Goal: Task Accomplishment & Management: Manage account settings

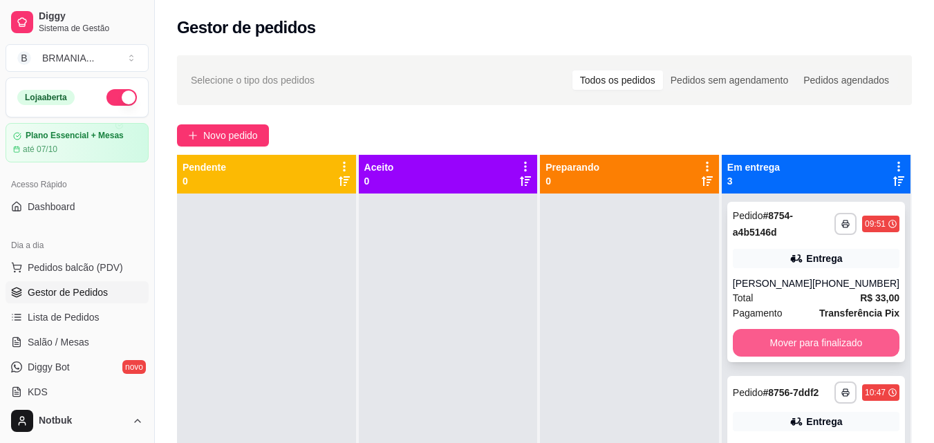
click at [802, 341] on button "Mover para finalizado" at bounding box center [816, 343] width 167 height 28
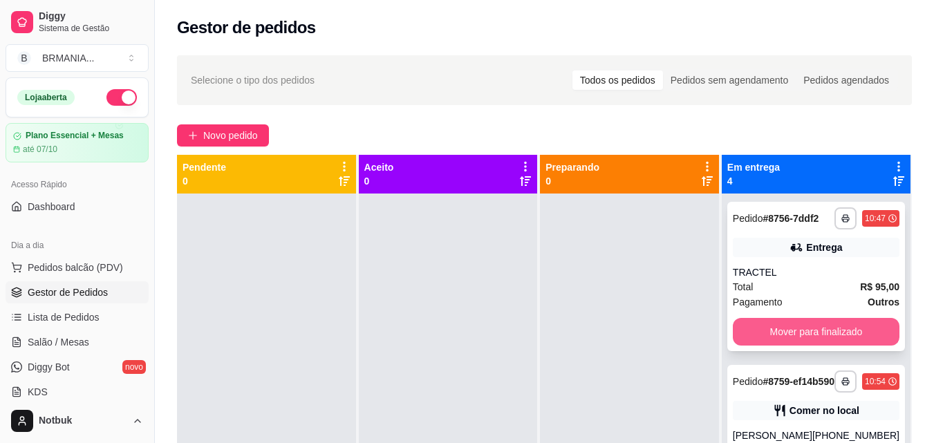
click at [810, 343] on button "Mover para finalizado" at bounding box center [816, 332] width 167 height 28
click at [816, 340] on div "Mover para finalizado" at bounding box center [816, 332] width 167 height 28
click at [795, 339] on button "Mover para finalizado" at bounding box center [816, 332] width 167 height 28
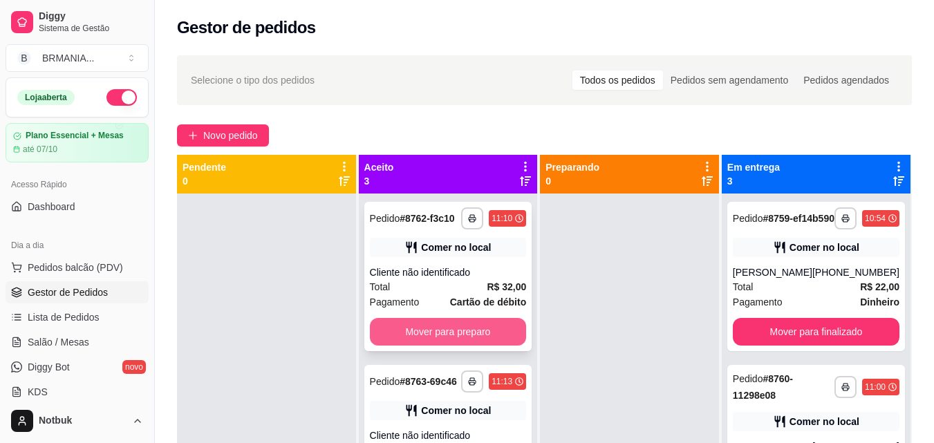
click at [489, 346] on button "Mover para preparo" at bounding box center [448, 332] width 157 height 28
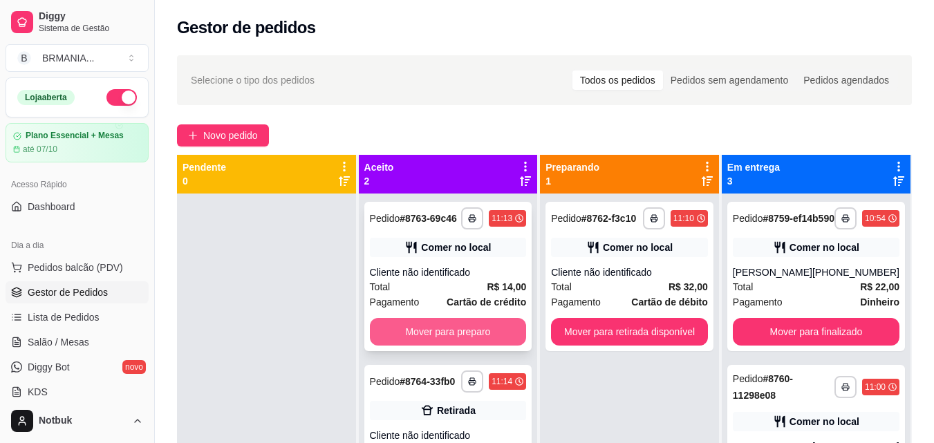
click at [468, 327] on button "Mover para preparo" at bounding box center [448, 332] width 157 height 28
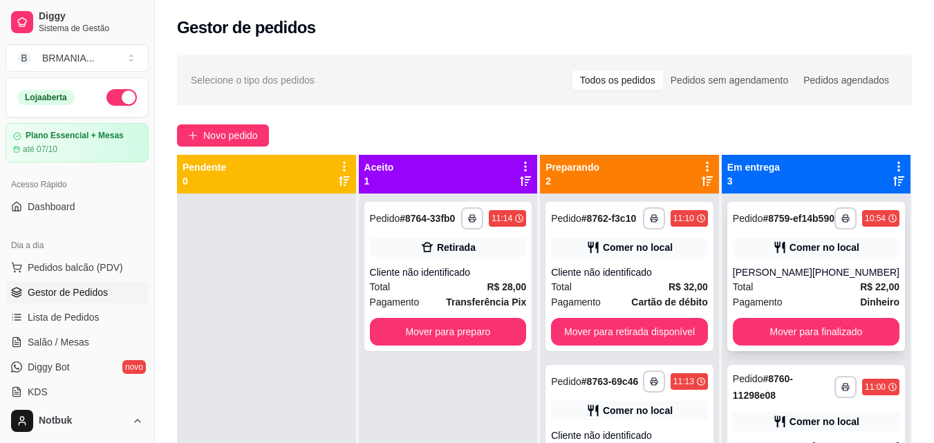
click at [771, 279] on div "[PERSON_NAME]" at bounding box center [772, 272] width 79 height 14
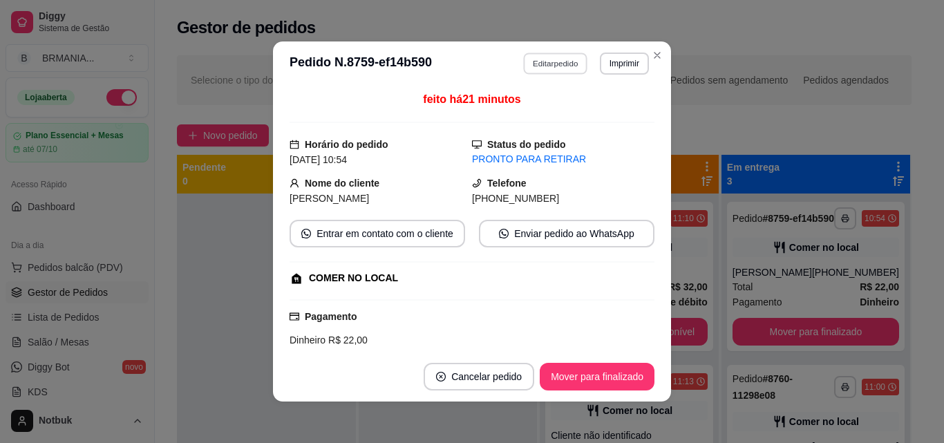
click at [560, 62] on button "Editar pedido" at bounding box center [556, 63] width 64 height 21
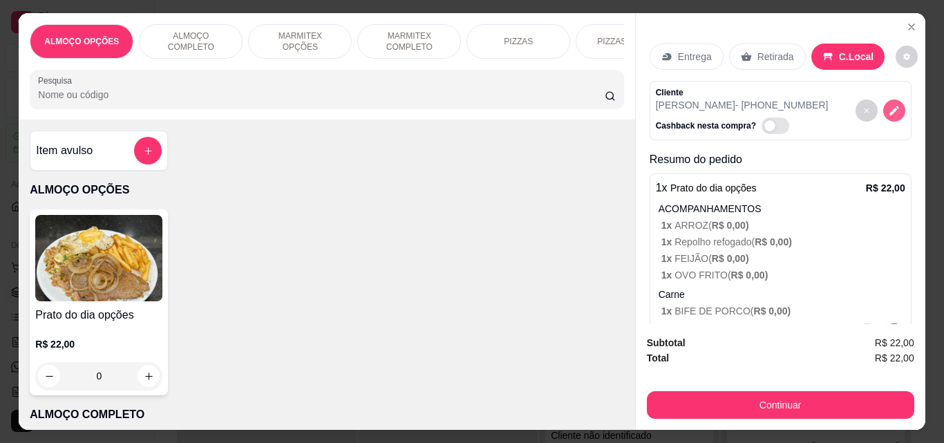
click at [888, 109] on icon "decrease-product-quantity" at bounding box center [894, 110] width 12 height 12
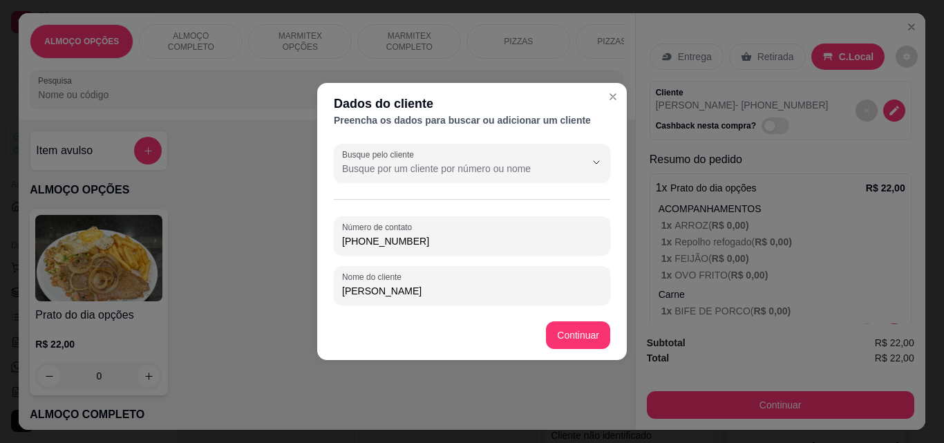
click at [496, 238] on input "[PHONE_NUMBER]" at bounding box center [472, 241] width 260 height 14
type input "3"
click at [482, 294] on input "[PERSON_NAME]" at bounding box center [472, 291] width 260 height 14
type input "[PERSON_NAME] moderna"
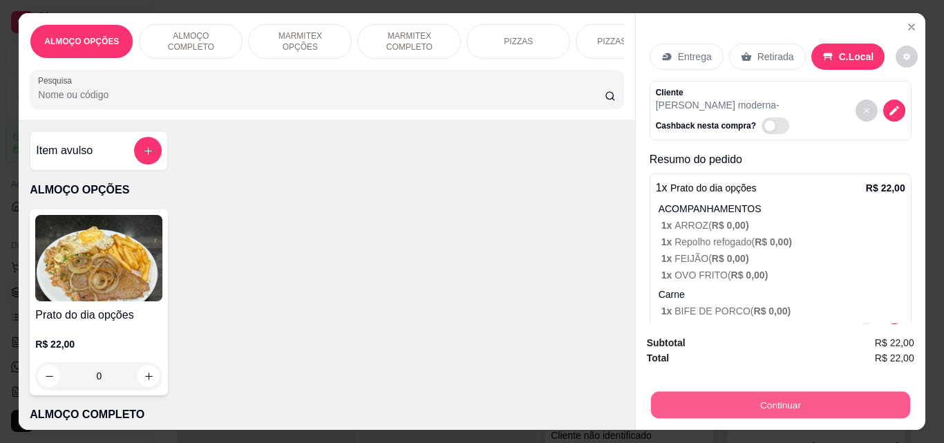
click at [747, 393] on button "Continuar" at bounding box center [779, 404] width 259 height 27
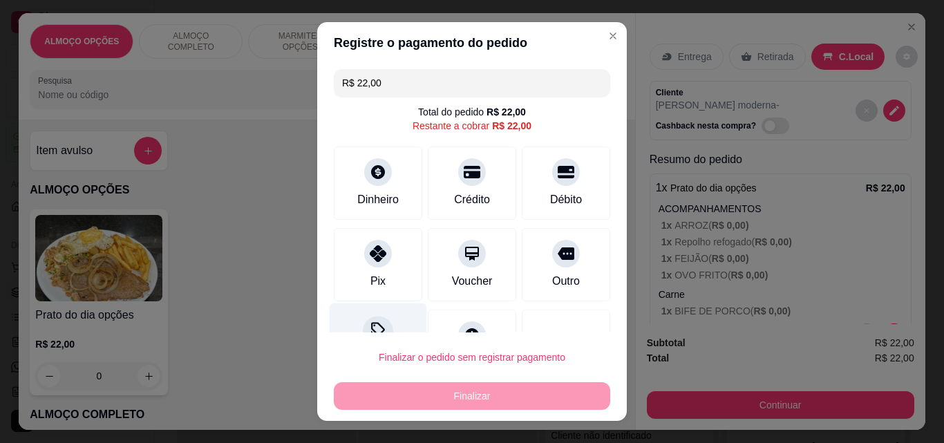
click at [375, 323] on div at bounding box center [378, 331] width 30 height 30
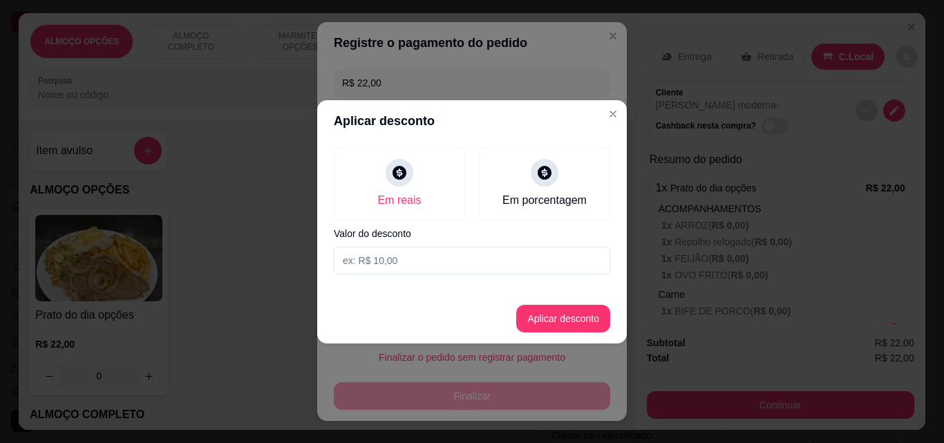
click at [379, 262] on input at bounding box center [472, 261] width 276 height 28
type input "2,00"
click at [549, 315] on button "Aplicar desconto" at bounding box center [563, 319] width 94 height 28
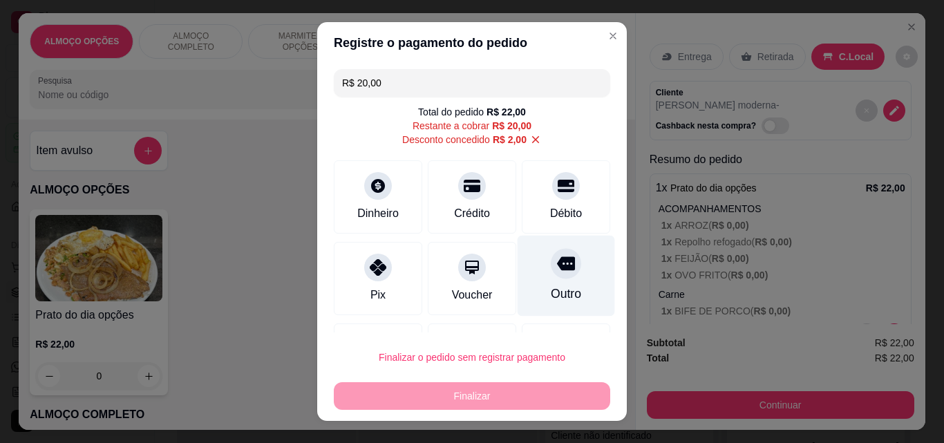
click at [554, 265] on div at bounding box center [566, 263] width 30 height 30
type input "R$ 0,00"
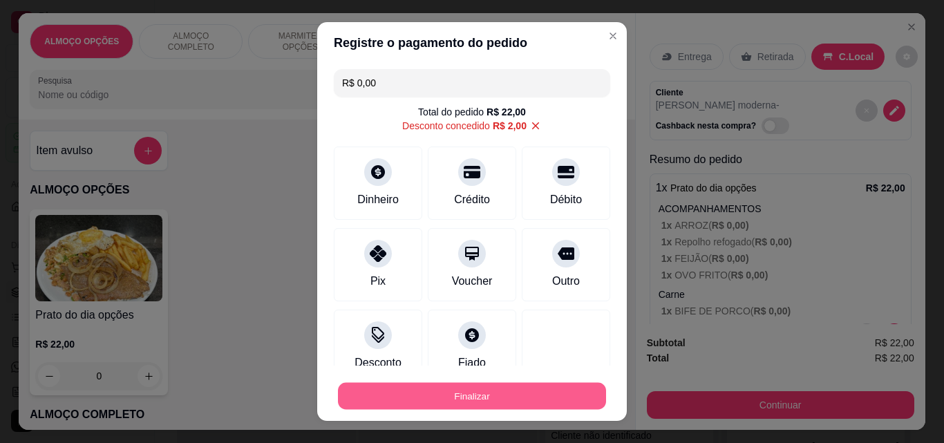
click at [484, 400] on button "Finalizar" at bounding box center [472, 396] width 268 height 27
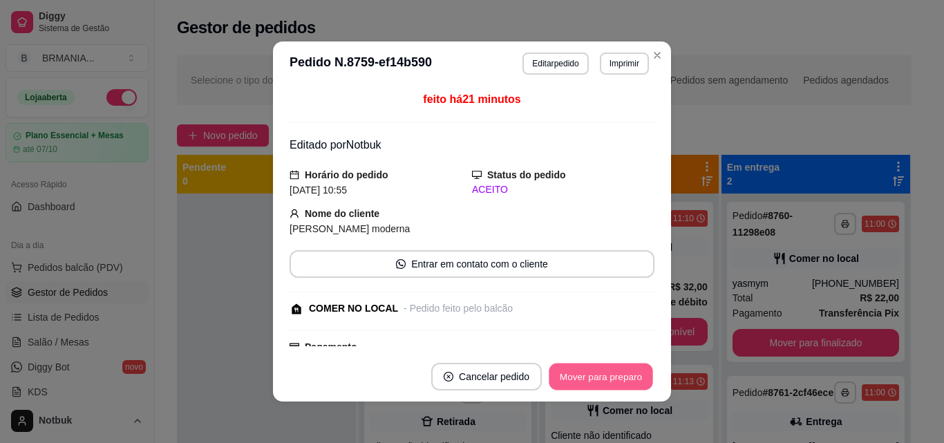
click at [591, 377] on button "Mover para preparo" at bounding box center [601, 377] width 104 height 27
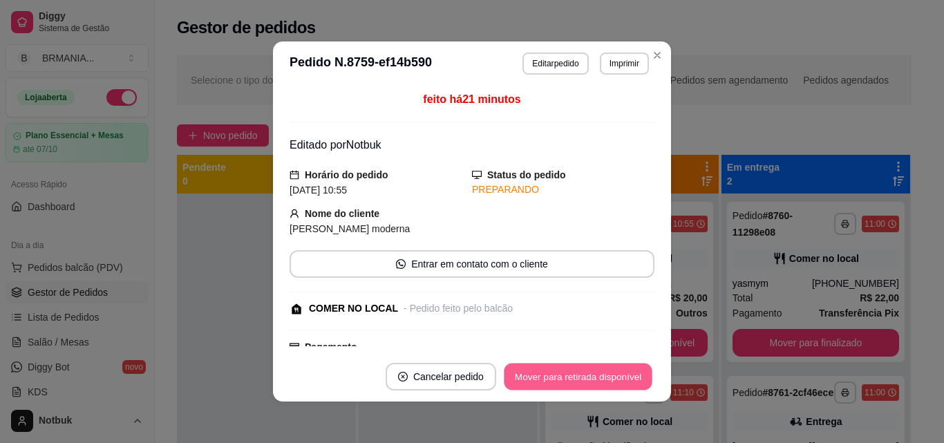
click at [591, 377] on button "Mover para retirada disponível" at bounding box center [578, 377] width 148 height 27
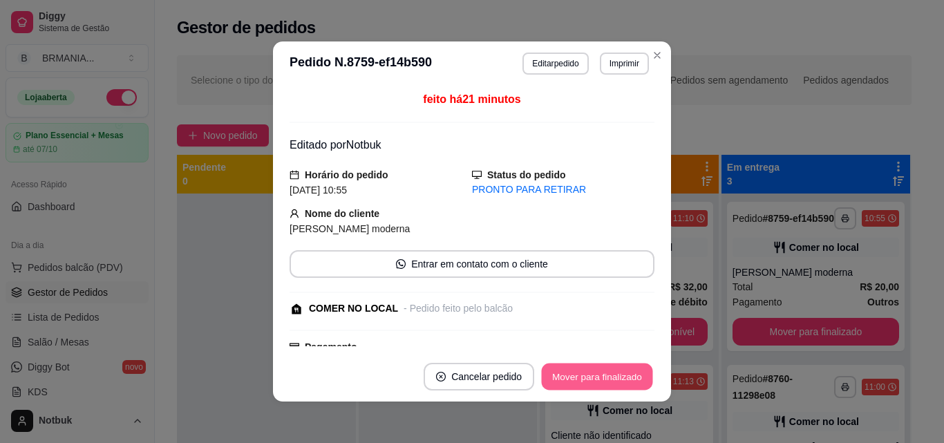
click at [591, 377] on button "Mover para finalizado" at bounding box center [597, 377] width 111 height 27
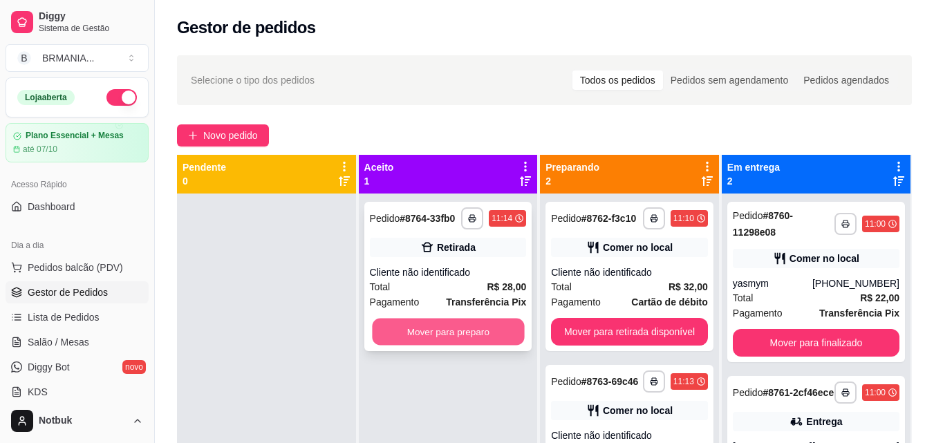
click at [497, 325] on button "Mover para preparo" at bounding box center [448, 332] width 152 height 27
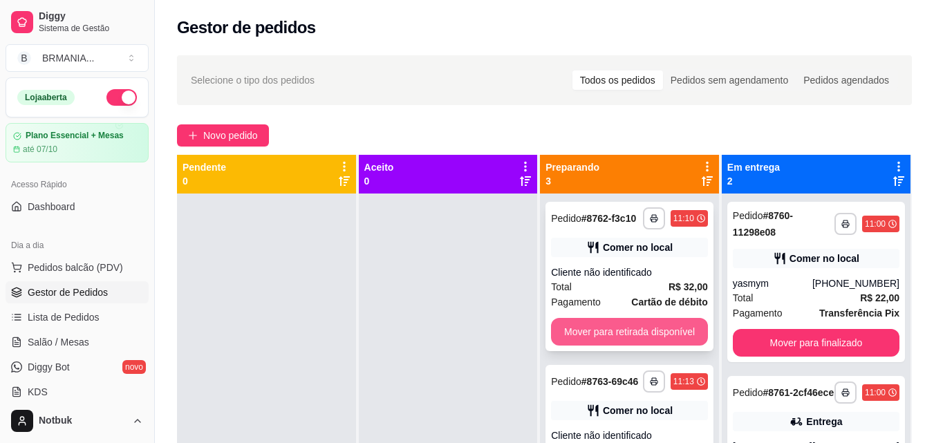
click at [625, 324] on button "Mover para retirada disponível" at bounding box center [629, 332] width 157 height 28
click at [625, 324] on button "Mover para retirada disponível" at bounding box center [630, 332] width 152 height 27
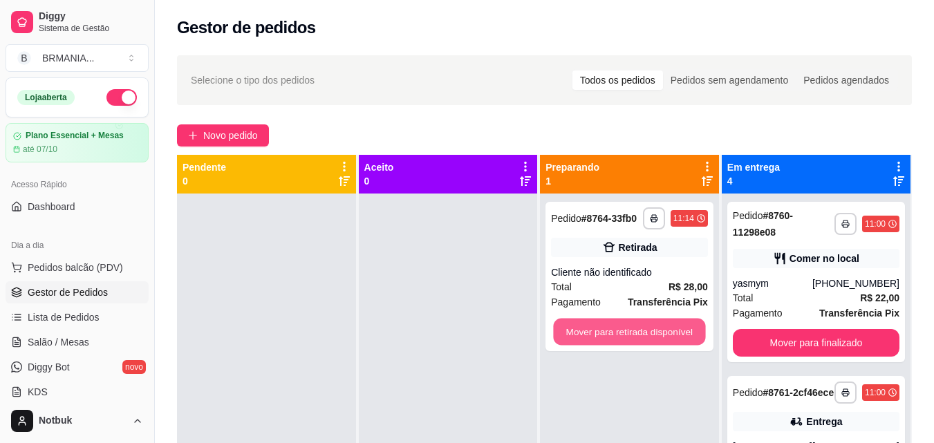
click at [625, 324] on button "Mover para retirada disponível" at bounding box center [630, 332] width 152 height 27
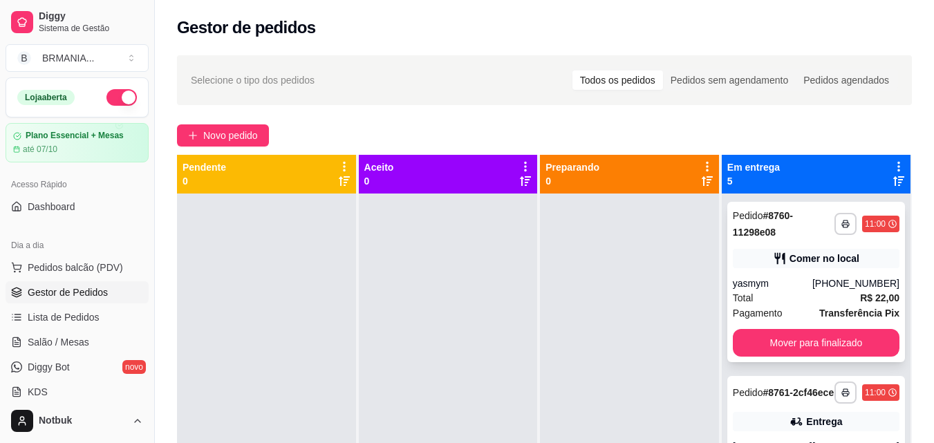
click at [790, 294] on div "Total R$ 22,00" at bounding box center [816, 297] width 167 height 15
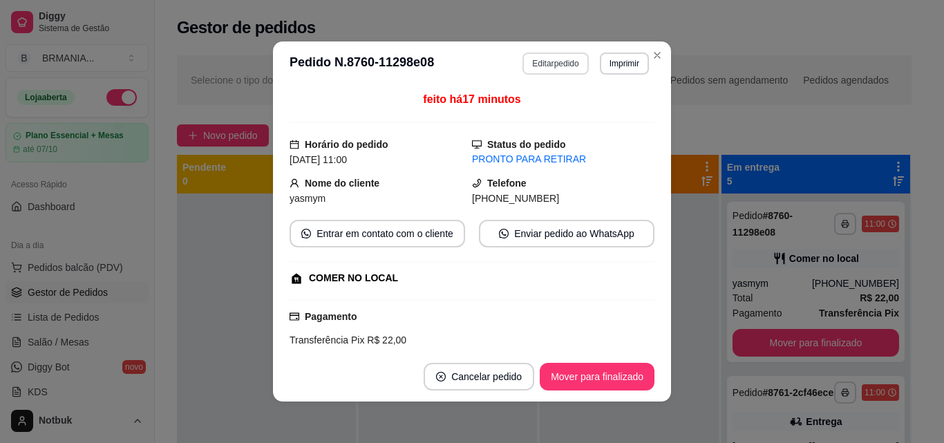
click at [562, 60] on button "Editar pedido" at bounding box center [555, 64] width 66 height 22
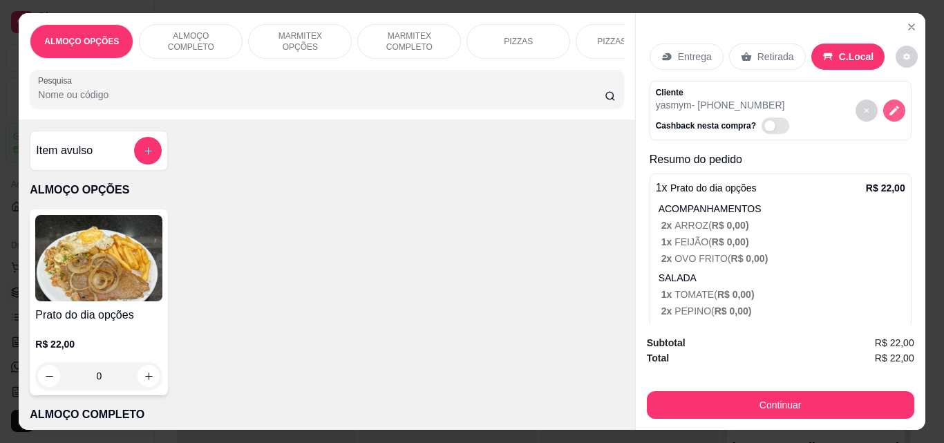
click at [888, 104] on icon "decrease-product-quantity" at bounding box center [894, 110] width 12 height 12
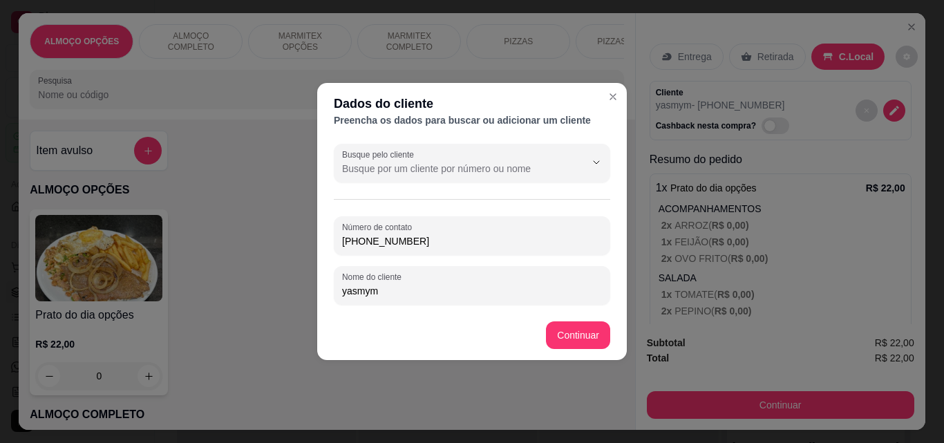
click at [495, 256] on div "Número de contato [PHONE_NUMBER] Nome do cliente [PERSON_NAME]" at bounding box center [472, 260] width 276 height 88
click at [491, 239] on input "[PHONE_NUMBER]" at bounding box center [472, 241] width 260 height 14
type input "3"
click at [460, 295] on input "yasmym" at bounding box center [472, 291] width 260 height 14
type input "yasmym moderna"
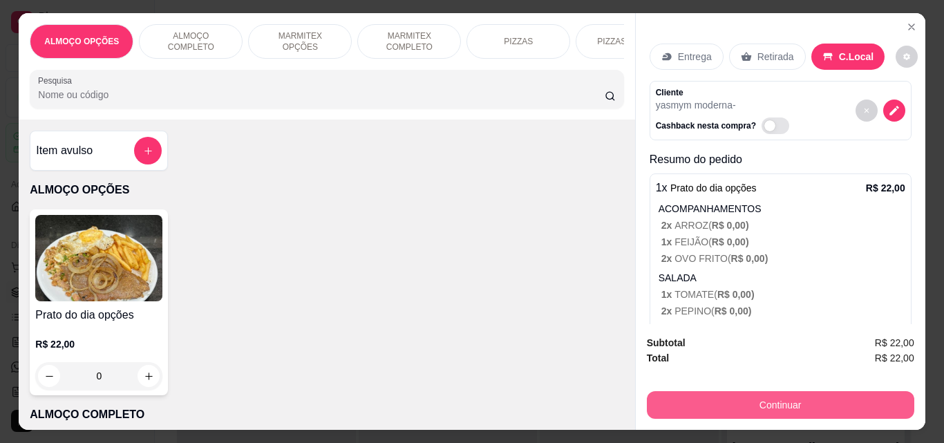
click at [707, 393] on button "Continuar" at bounding box center [780, 405] width 267 height 28
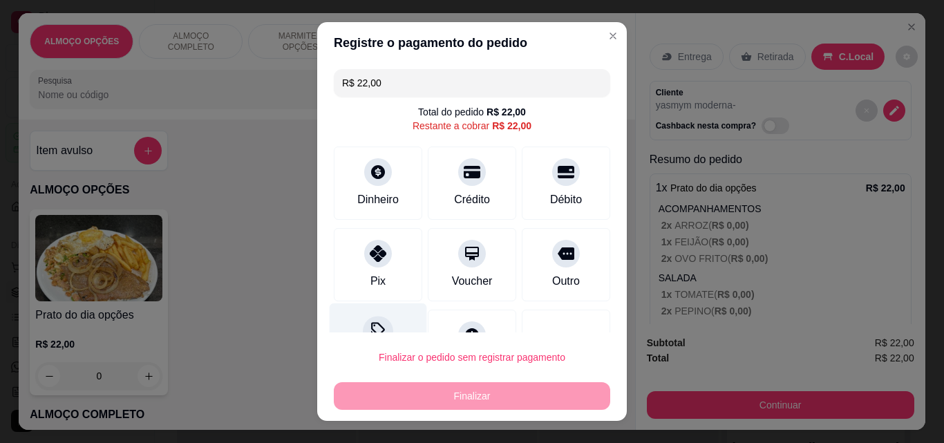
click at [375, 324] on icon at bounding box center [378, 331] width 18 height 18
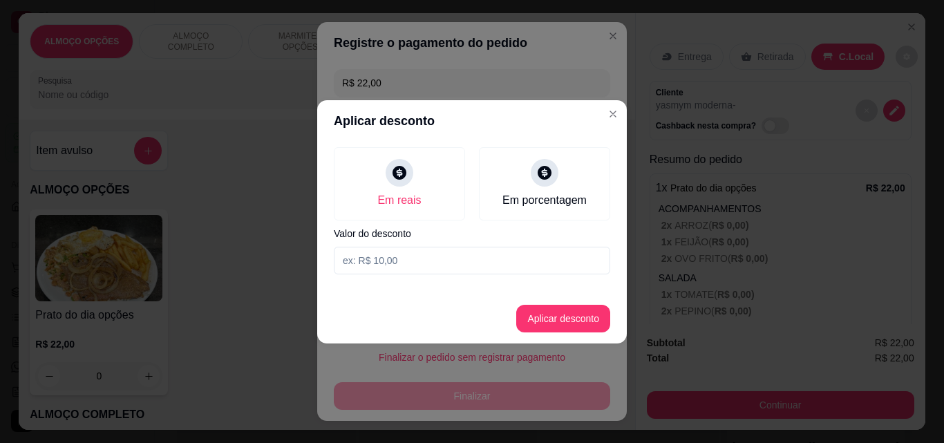
click at [364, 258] on input at bounding box center [472, 261] width 276 height 28
type input "2,00"
click at [567, 312] on button "Aplicar desconto" at bounding box center [563, 318] width 91 height 27
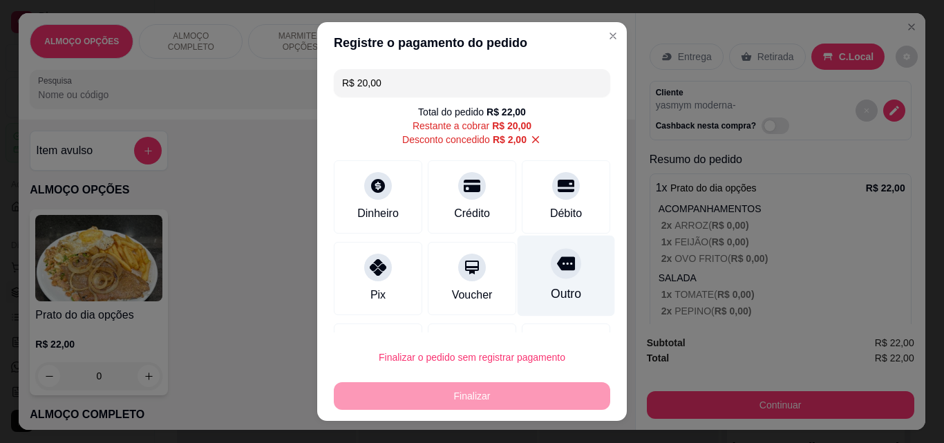
click at [557, 256] on icon at bounding box center [566, 263] width 18 height 18
type input "R$ 0,00"
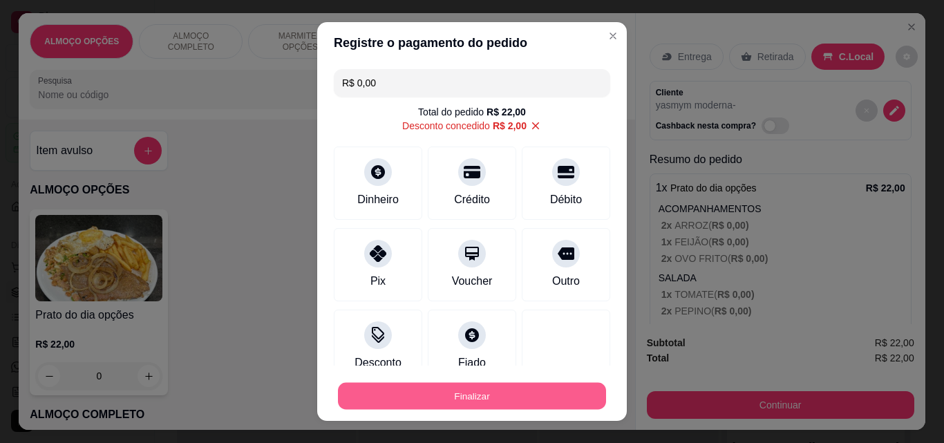
click at [489, 394] on button "Finalizar" at bounding box center [472, 396] width 268 height 27
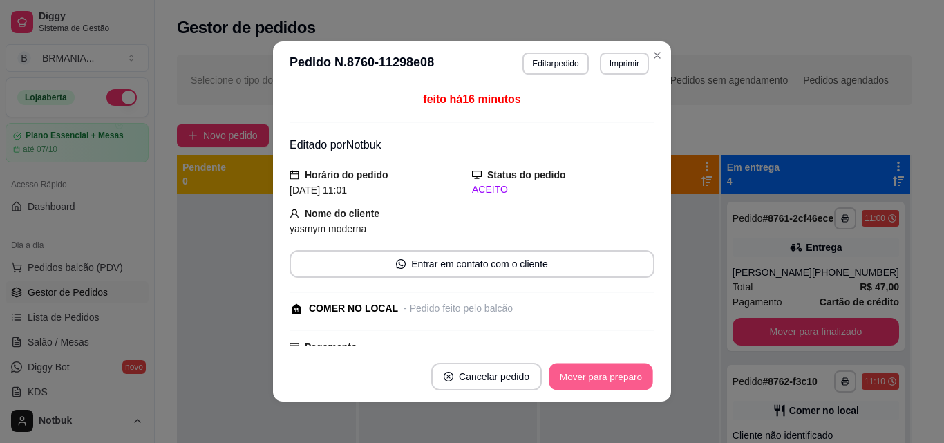
click at [594, 379] on button "Mover para preparo" at bounding box center [601, 377] width 104 height 27
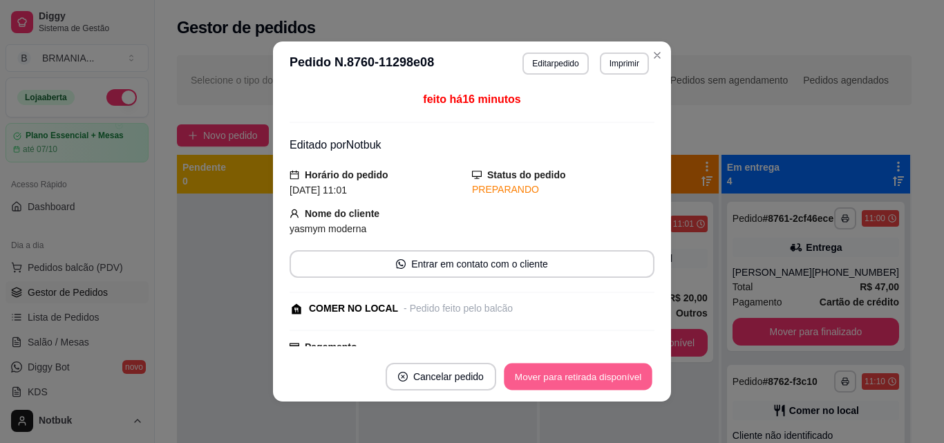
click at [594, 379] on button "Mover para retirada disponível" at bounding box center [578, 377] width 148 height 27
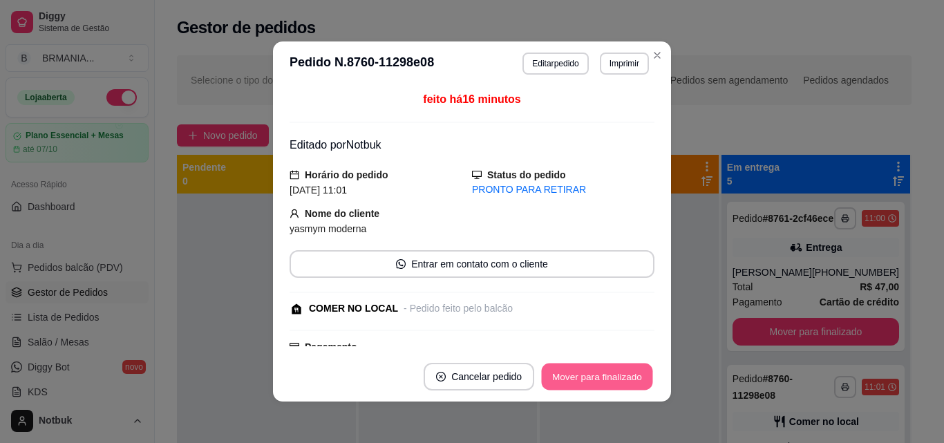
click at [594, 379] on button "Mover para finalizado" at bounding box center [597, 377] width 111 height 27
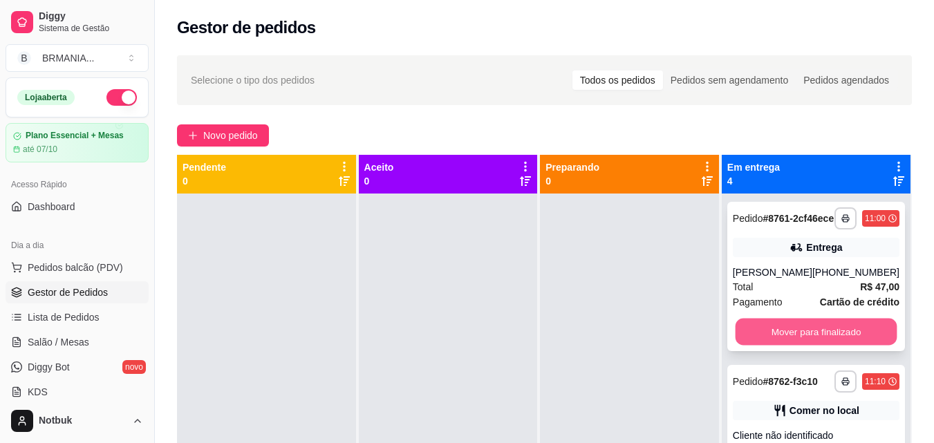
click at [796, 341] on button "Mover para finalizado" at bounding box center [816, 332] width 162 height 27
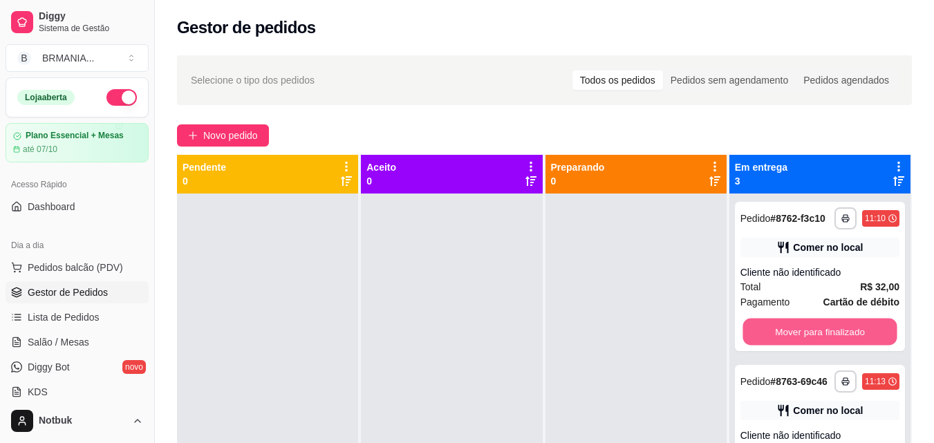
click at [796, 341] on button "Mover para finalizado" at bounding box center [819, 332] width 154 height 27
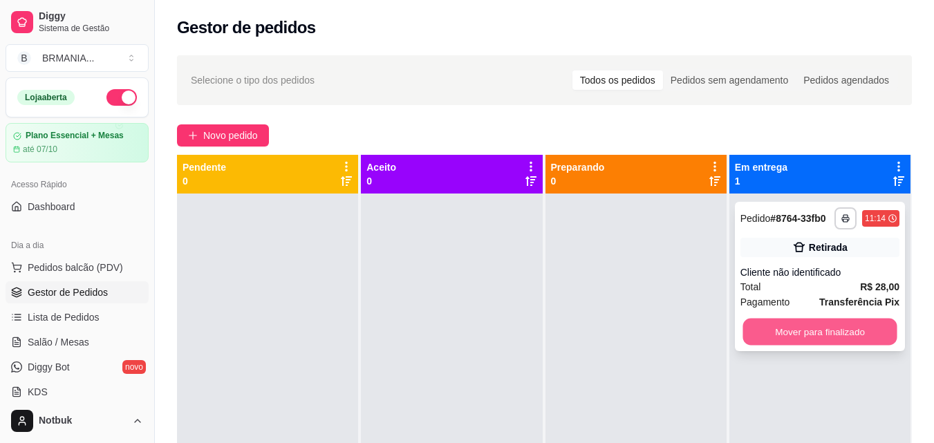
click at [800, 333] on button "Mover para finalizado" at bounding box center [819, 332] width 154 height 27
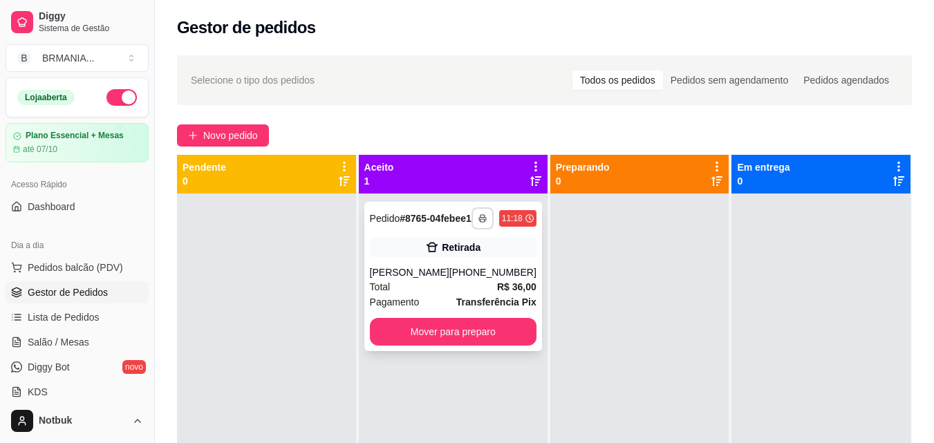
click at [471, 219] on button "button" at bounding box center [482, 218] width 22 height 22
click at [456, 268] on button "IMPRESSORA" at bounding box center [436, 272] width 100 height 22
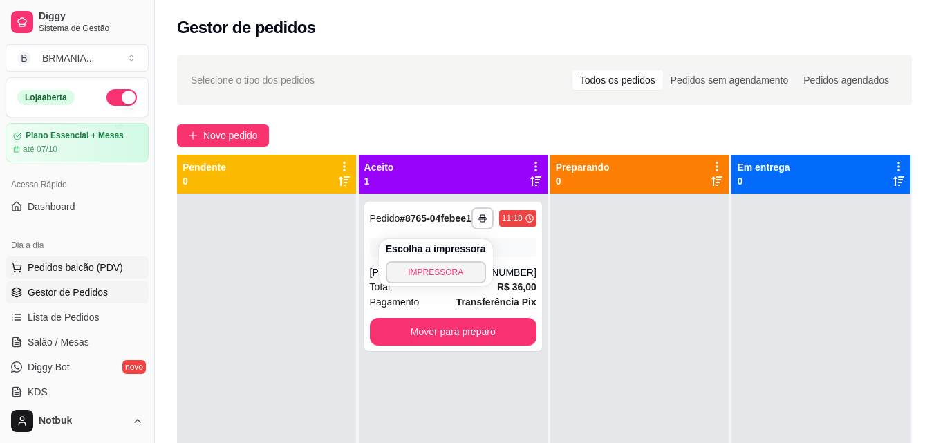
click at [125, 270] on button "Pedidos balcão (PDV)" at bounding box center [77, 267] width 143 height 22
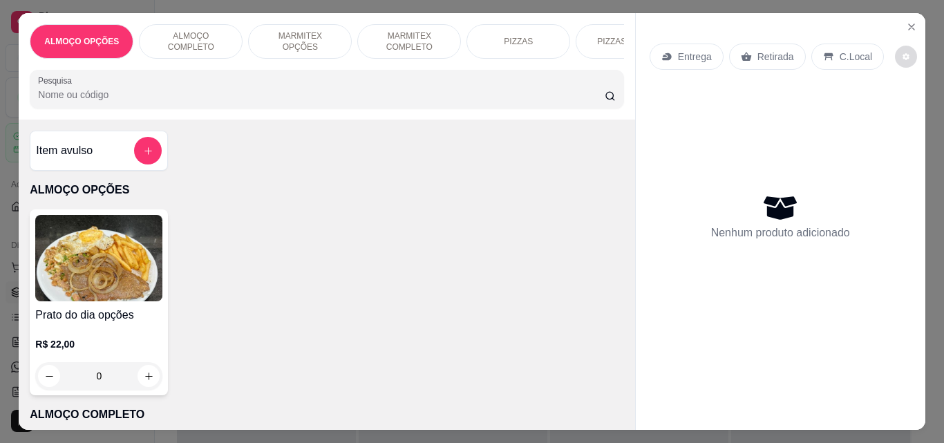
click at [900, 46] on button "decrease-product-quantity" at bounding box center [906, 57] width 22 height 22
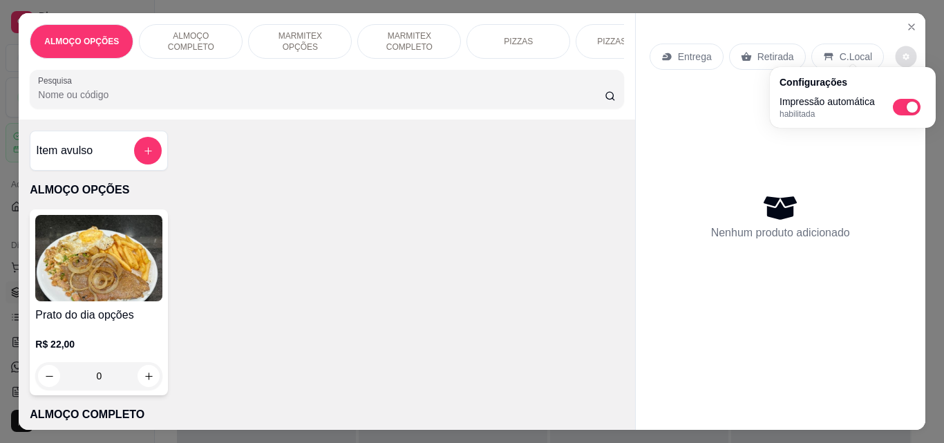
click at [912, 103] on span "Automatic updates" at bounding box center [912, 107] width 11 height 11
click at [901, 107] on input "Automatic updates" at bounding box center [896, 111] width 9 height 9
checkbox input "false"
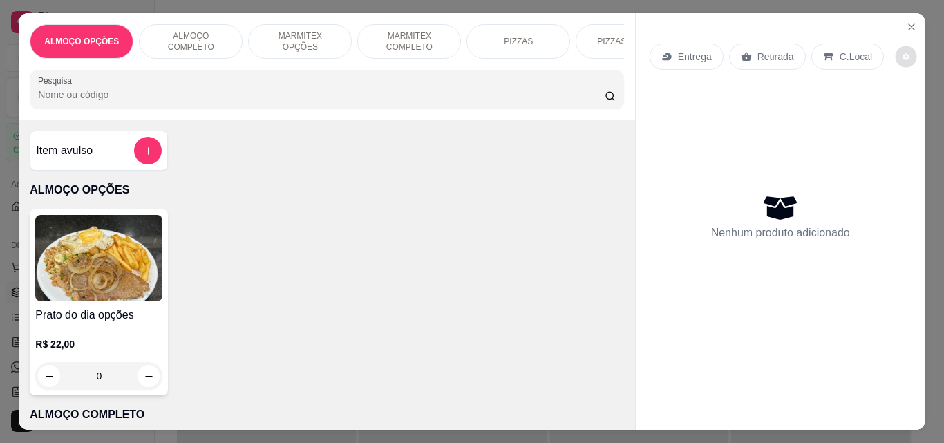
click at [909, 34] on div "Entrega Retirada C.Local Nenhum produto adicionado" at bounding box center [781, 210] width 290 height 395
click at [909, 21] on icon "Close" at bounding box center [911, 26] width 11 height 11
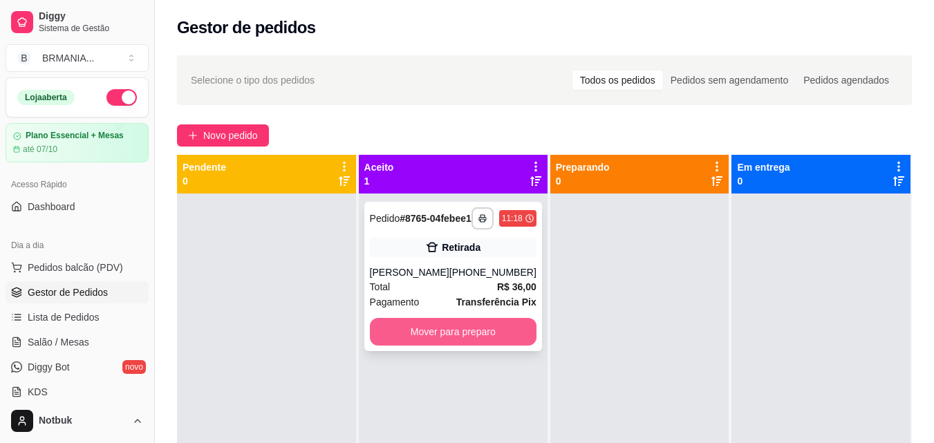
click at [463, 343] on button "Mover para preparo" at bounding box center [453, 332] width 167 height 28
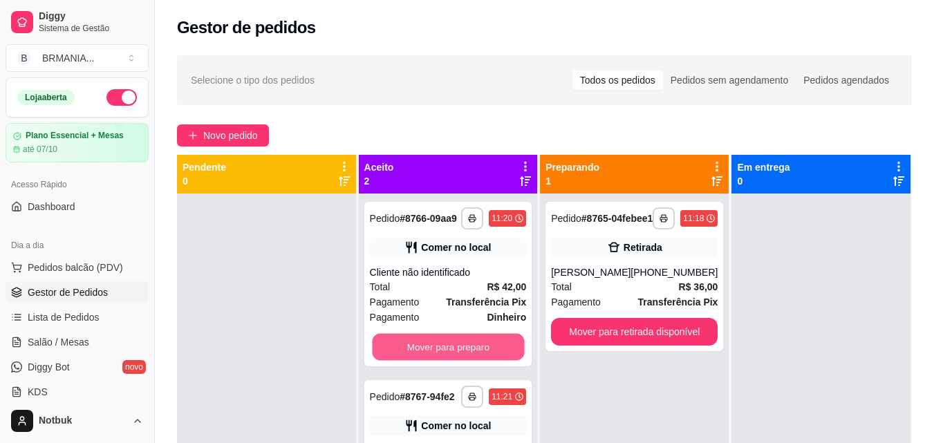
click at [502, 339] on button "Mover para preparo" at bounding box center [448, 347] width 152 height 27
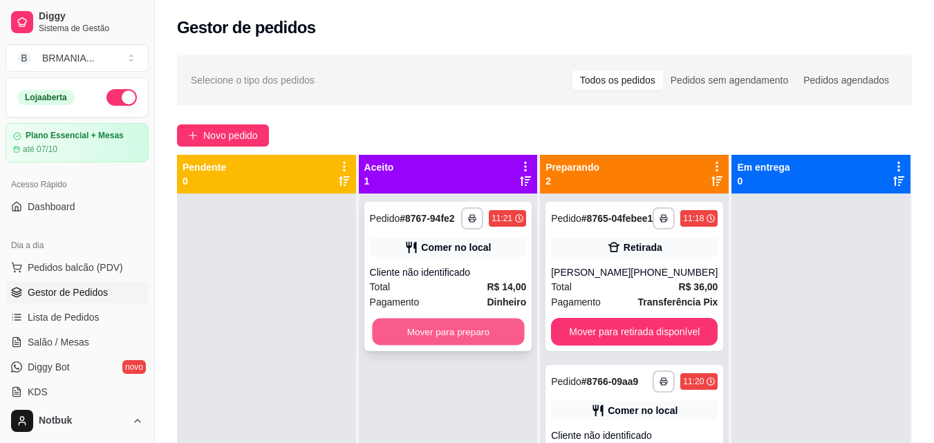
click at [477, 336] on button "Mover para preparo" at bounding box center [448, 332] width 152 height 27
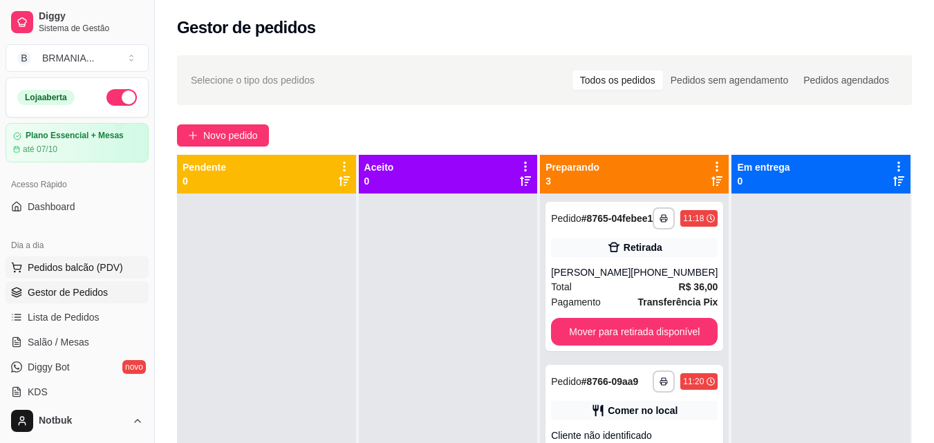
click at [96, 267] on span "Pedidos balcão (PDV)" at bounding box center [75, 268] width 95 height 14
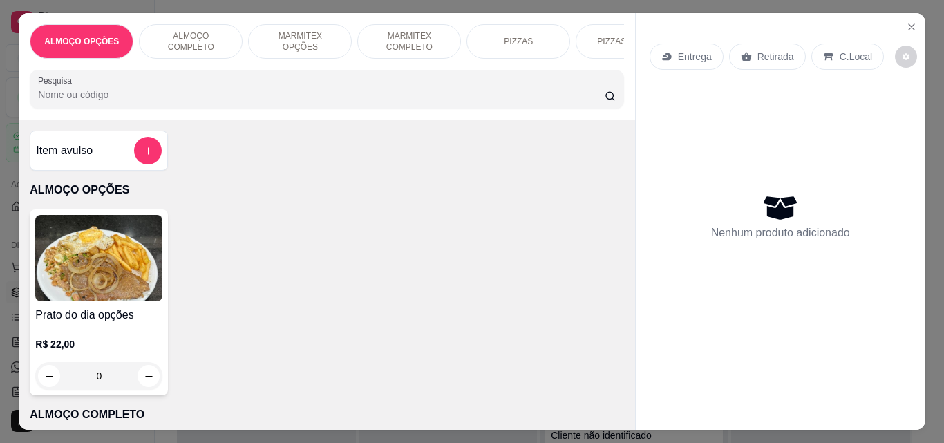
click at [670, 46] on div "Entrega" at bounding box center [687, 57] width 74 height 26
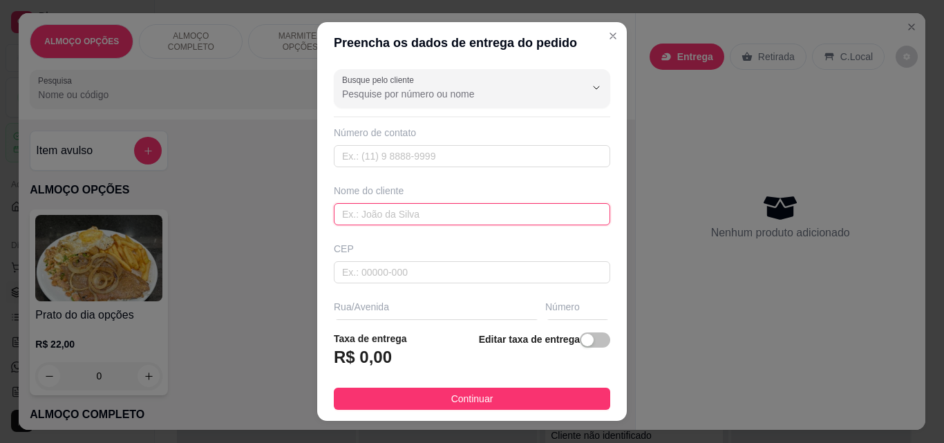
click at [411, 204] on input "text" at bounding box center [472, 214] width 276 height 22
type input "oficina moderna"
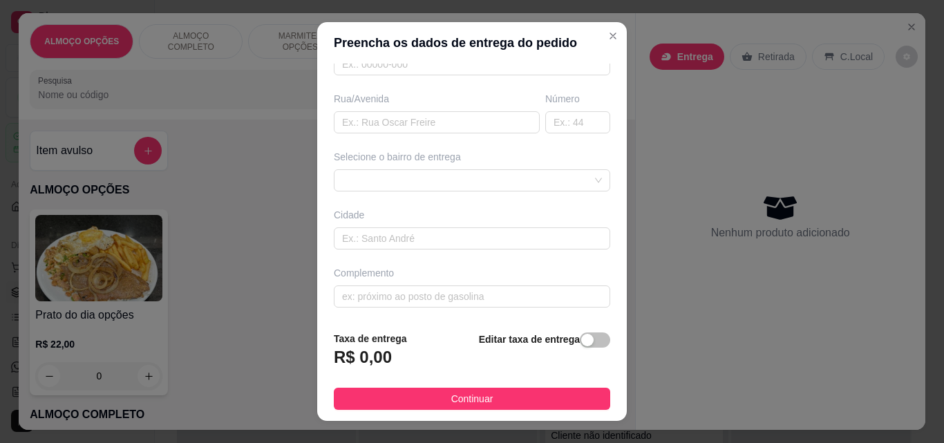
scroll to position [209, 0]
click at [578, 173] on div at bounding box center [472, 179] width 276 height 22
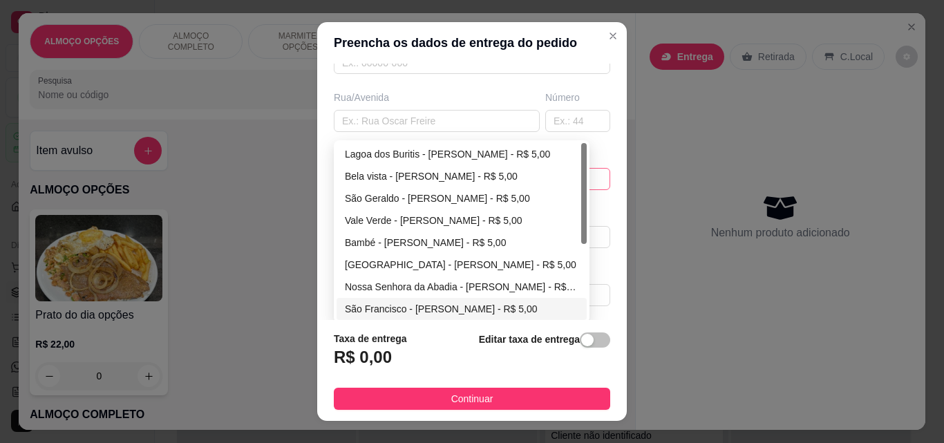
click at [460, 304] on div "São Francisco - [PERSON_NAME] - R$ 5,00" at bounding box center [462, 308] width 234 height 15
type input "[PERSON_NAME]"
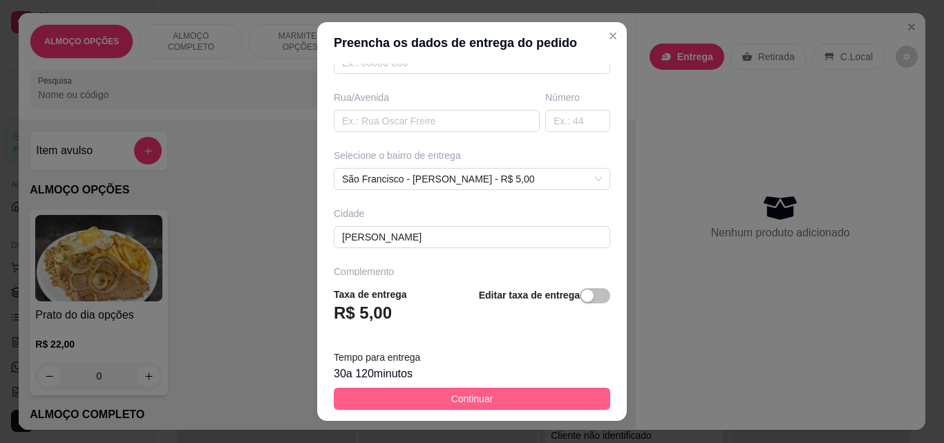
click at [511, 397] on button "Continuar" at bounding box center [472, 399] width 276 height 22
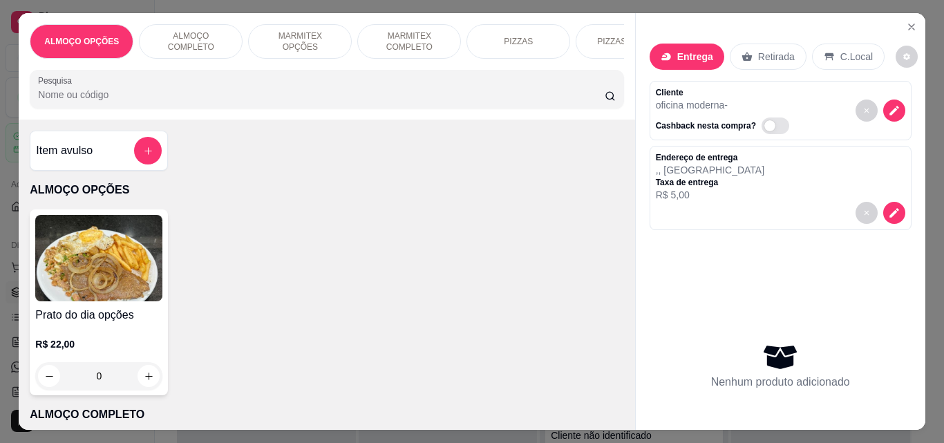
click at [195, 32] on p "ALMOÇO COMPLETO" at bounding box center [191, 41] width 80 height 22
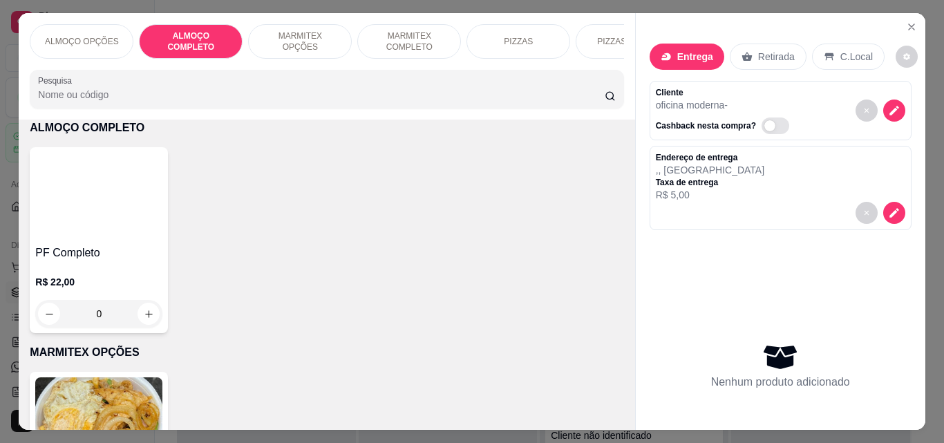
scroll to position [36, 0]
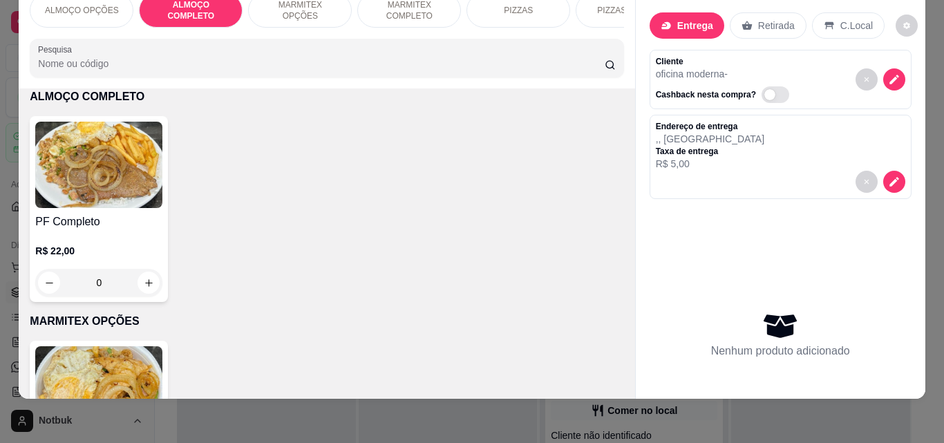
click at [115, 171] on img at bounding box center [98, 165] width 127 height 86
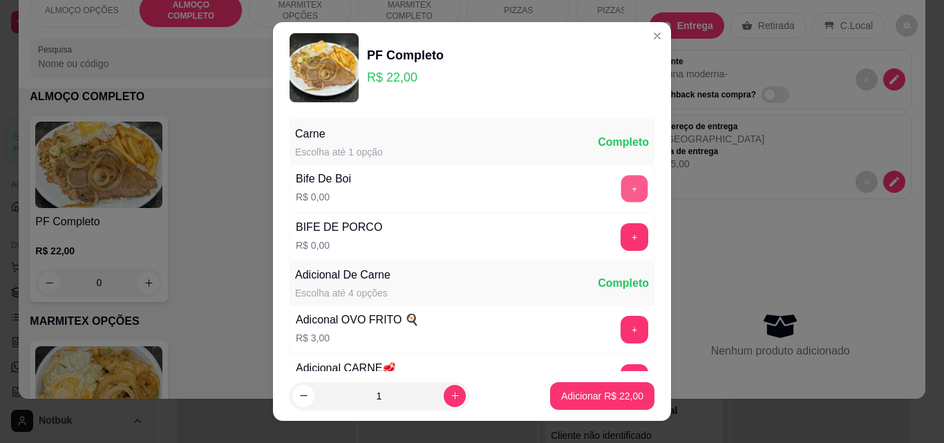
click at [621, 191] on button "+" at bounding box center [634, 189] width 27 height 27
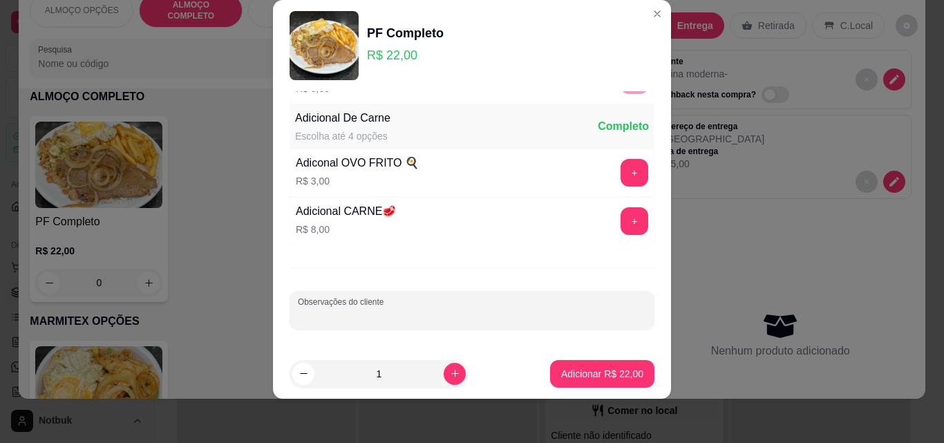
click at [460, 321] on input "Observações do cliente" at bounding box center [472, 316] width 348 height 14
type input "andre"
click at [601, 368] on p "Adicionar R$ 22,00" at bounding box center [603, 373] width 80 height 13
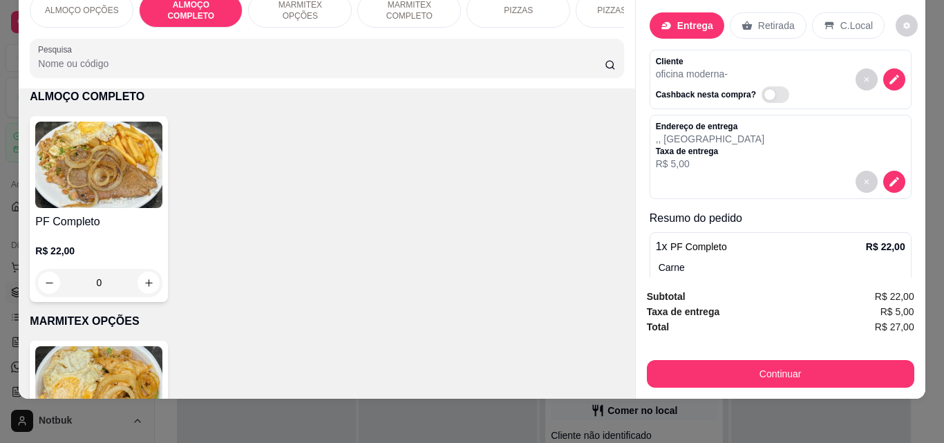
click at [80, 190] on img at bounding box center [98, 165] width 127 height 86
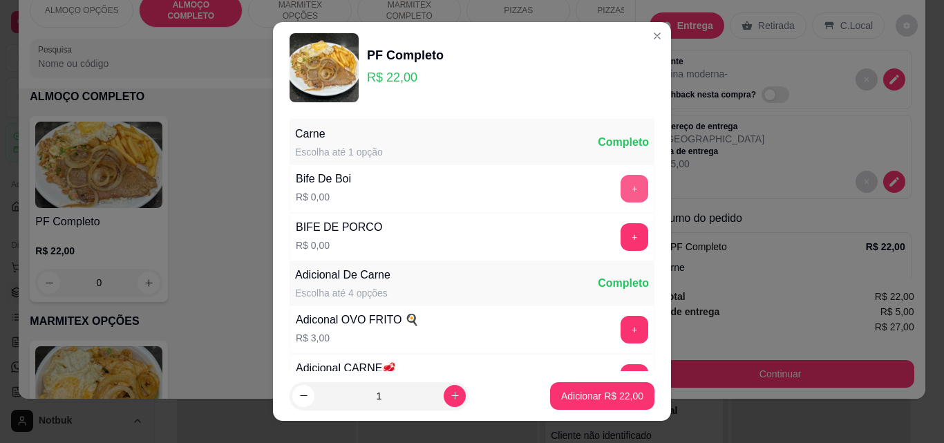
click at [621, 189] on button "+" at bounding box center [635, 189] width 28 height 28
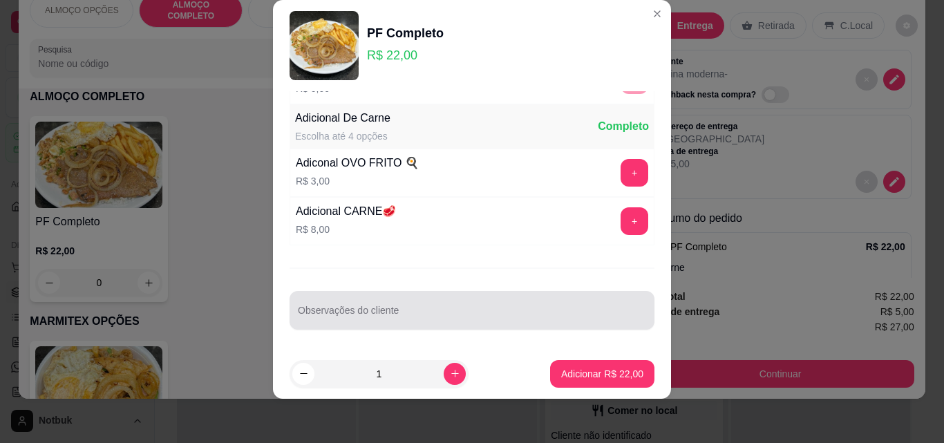
click at [446, 313] on input "Observações do cliente" at bounding box center [472, 316] width 348 height 14
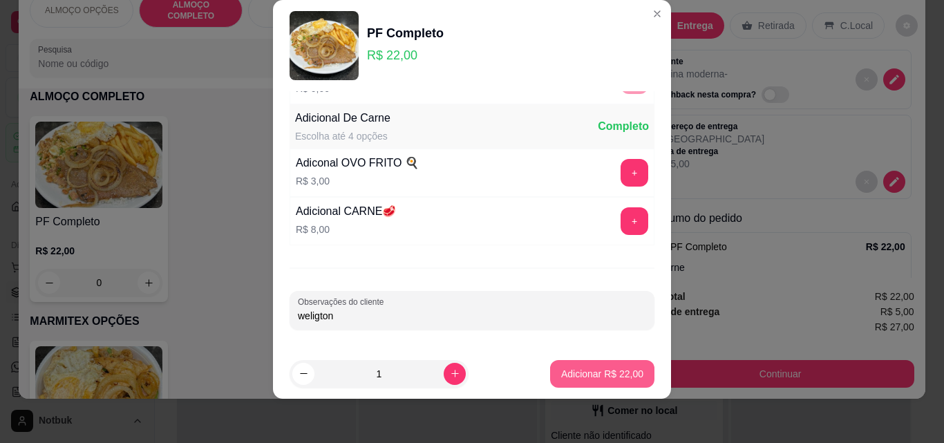
type input "weligton"
click at [594, 379] on p "Adicionar R$ 22,00" at bounding box center [602, 374] width 82 height 14
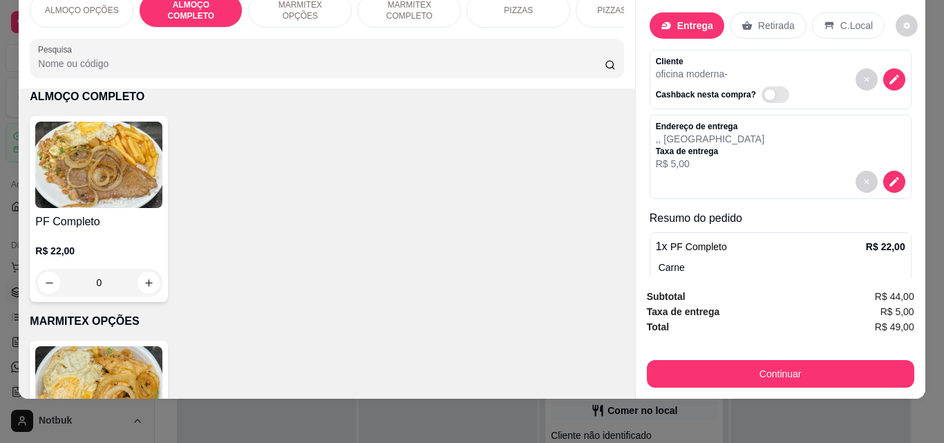
click at [760, 357] on div "Continuar" at bounding box center [780, 372] width 267 height 31
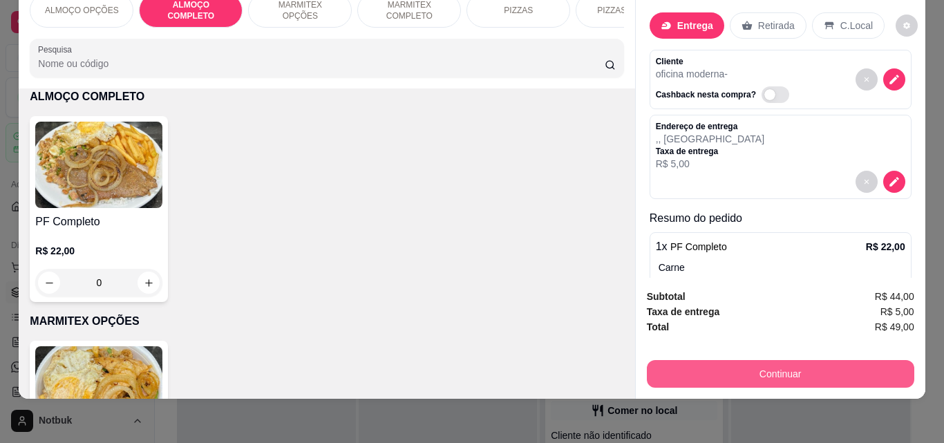
click at [765, 360] on button "Continuar" at bounding box center [780, 374] width 267 height 28
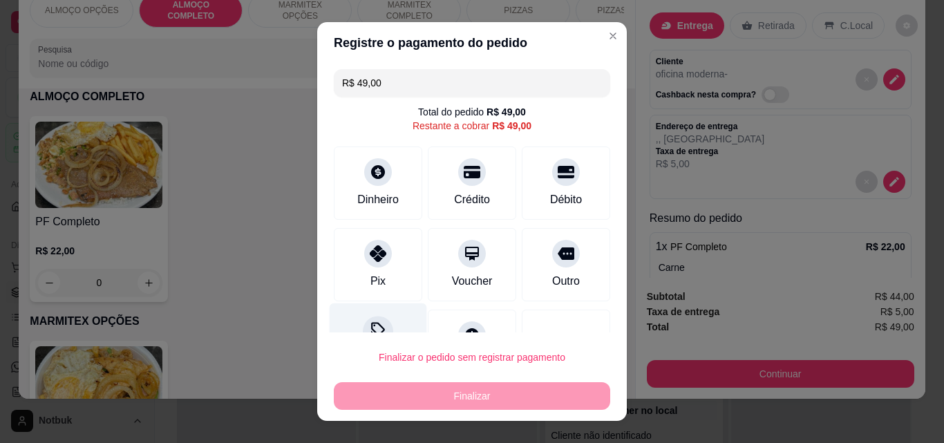
click at [372, 321] on div at bounding box center [378, 331] width 30 height 30
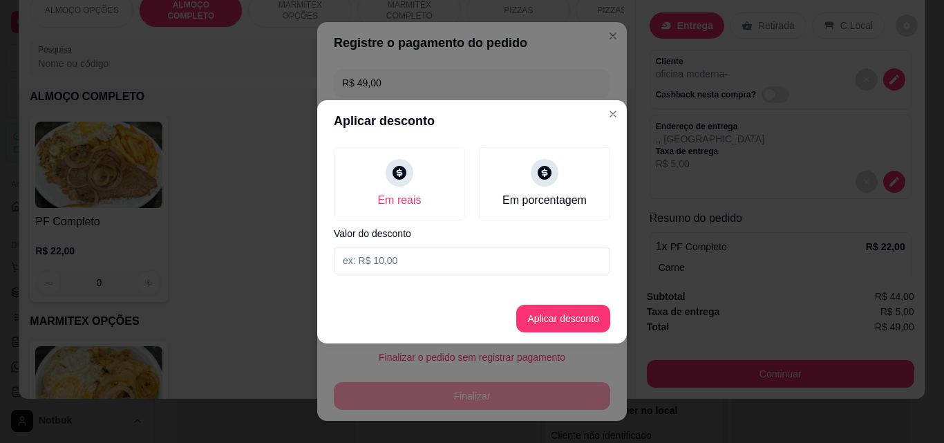
click at [374, 258] on input at bounding box center [472, 261] width 276 height 28
type input "4,00"
click at [561, 323] on button "Aplicar desconto" at bounding box center [563, 318] width 91 height 27
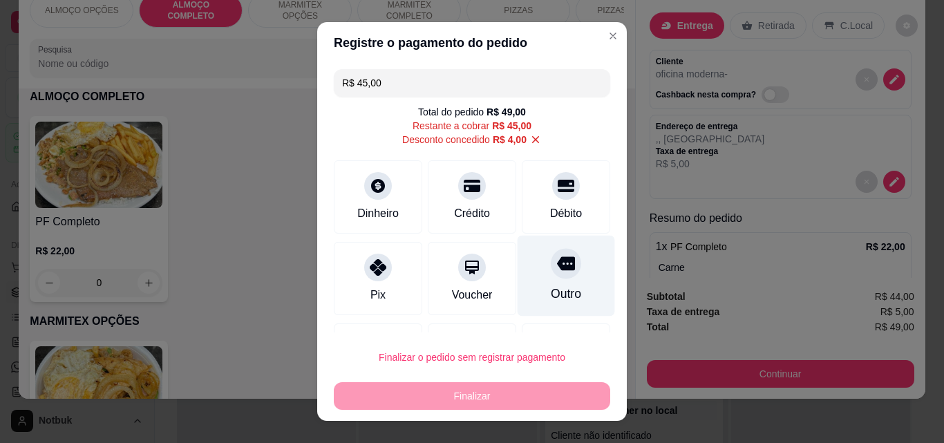
click at [537, 283] on div "Outro" at bounding box center [566, 276] width 97 height 81
type input "R$ 0,00"
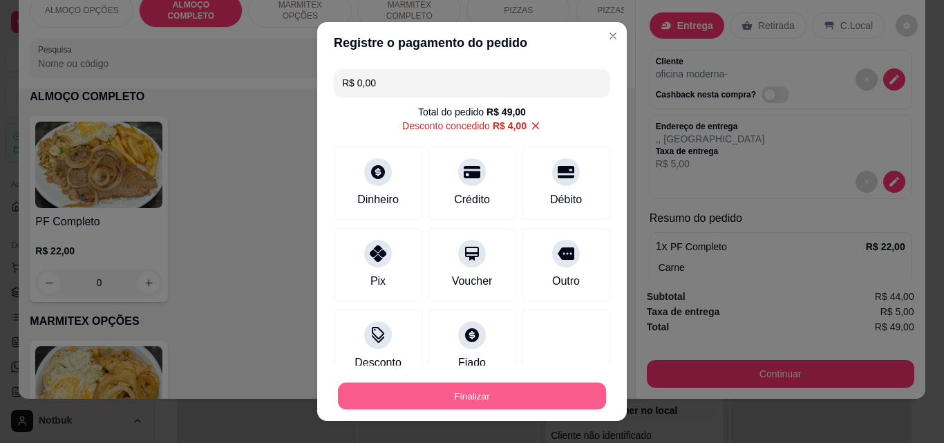
click at [485, 396] on button "Finalizar" at bounding box center [472, 396] width 268 height 27
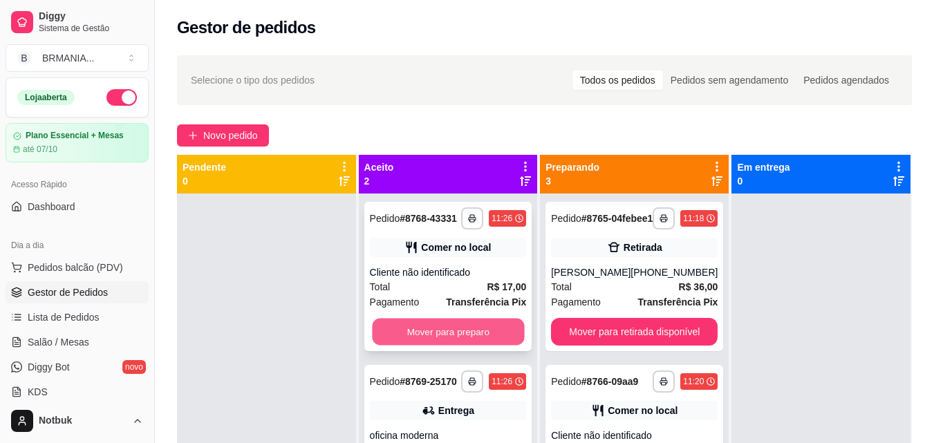
click at [462, 327] on button "Mover para preparo" at bounding box center [448, 332] width 152 height 27
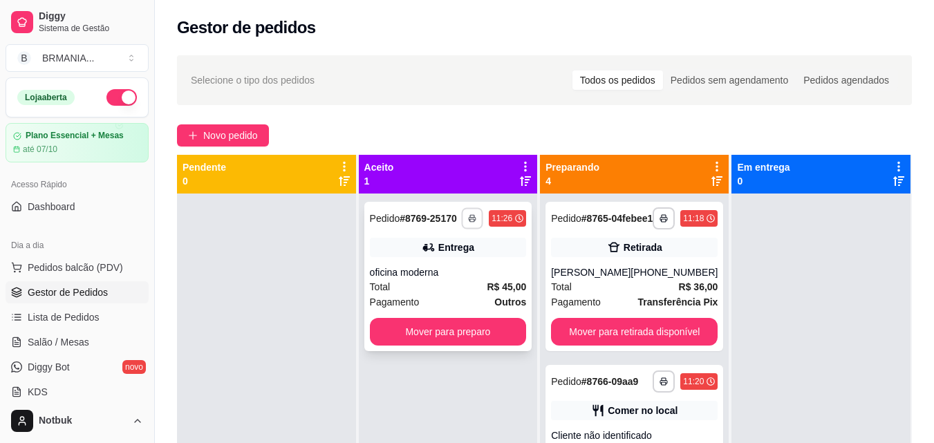
click at [468, 212] on button "button" at bounding box center [472, 217] width 21 height 21
click at [457, 261] on button "IMPRESSORA" at bounding box center [431, 267] width 100 height 22
click at [475, 212] on button "button" at bounding box center [472, 217] width 21 height 21
click at [450, 263] on button "IMPRESSORA" at bounding box center [431, 266] width 97 height 21
click at [441, 333] on button "Mover para preparo" at bounding box center [448, 332] width 157 height 28
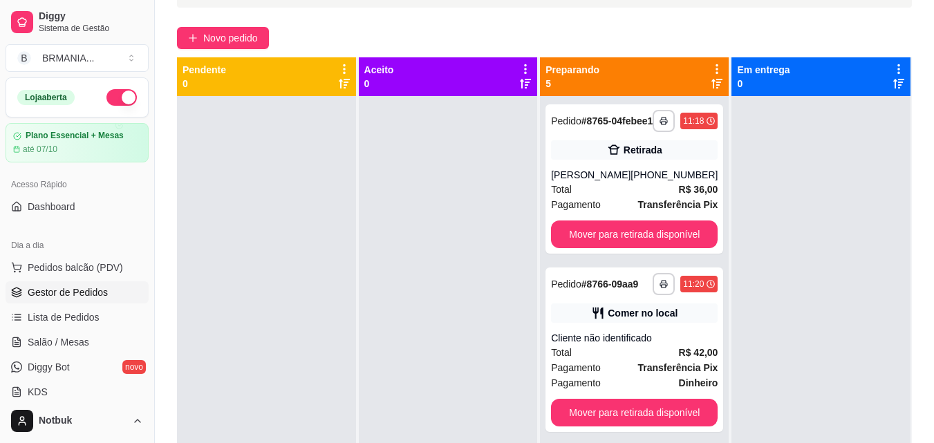
scroll to position [133, 0]
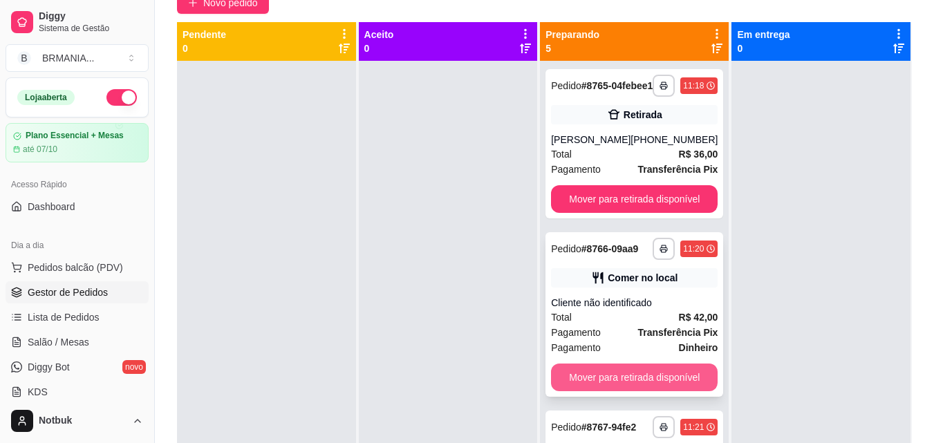
click at [637, 391] on button "Mover para retirada disponível" at bounding box center [634, 378] width 167 height 28
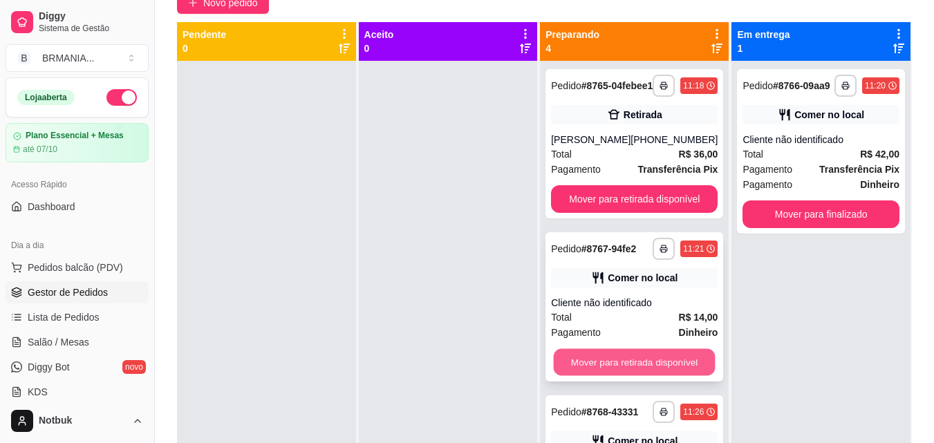
click at [623, 376] on button "Mover para retirada disponível" at bounding box center [635, 362] width 162 height 27
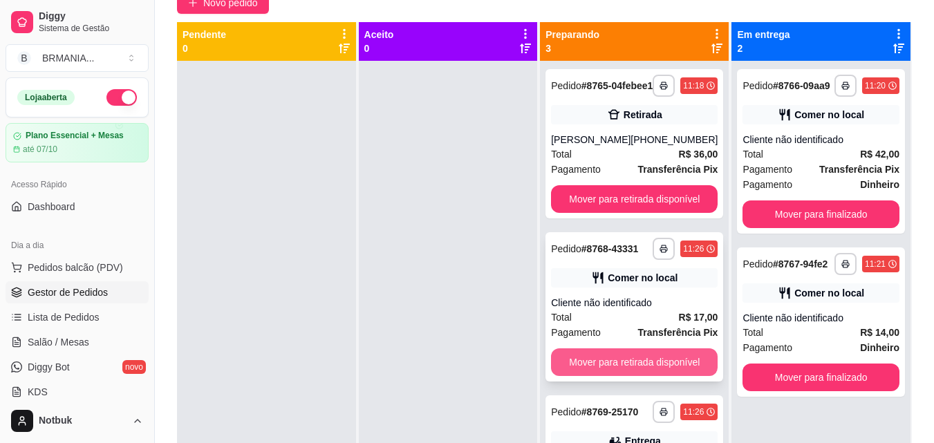
click at [623, 376] on button "Mover para retirada disponível" at bounding box center [634, 362] width 167 height 28
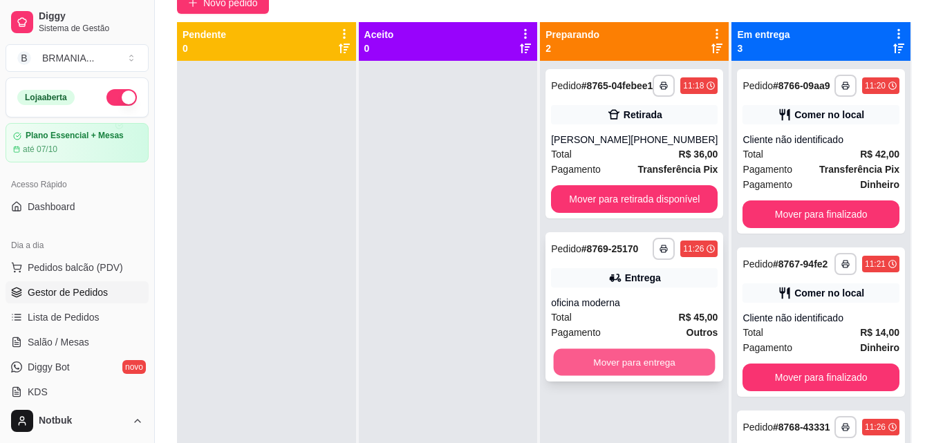
click at [623, 371] on button "Mover para entrega" at bounding box center [635, 362] width 162 height 27
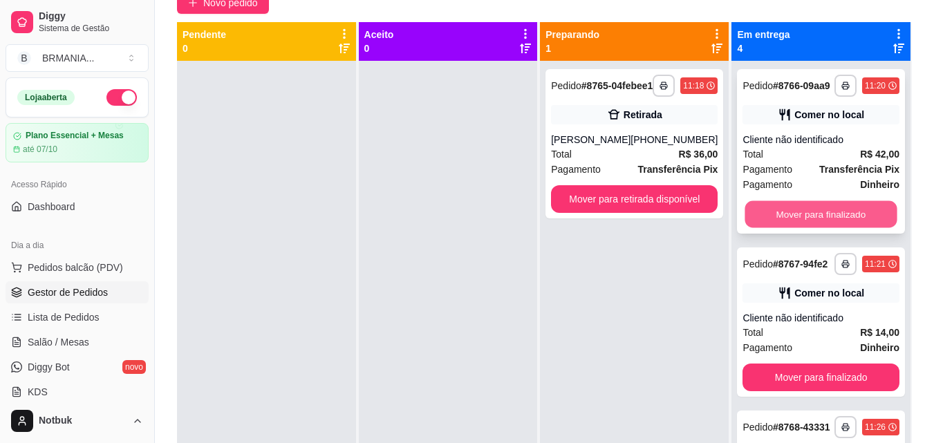
click at [795, 221] on button "Mover para finalizado" at bounding box center [821, 214] width 152 height 27
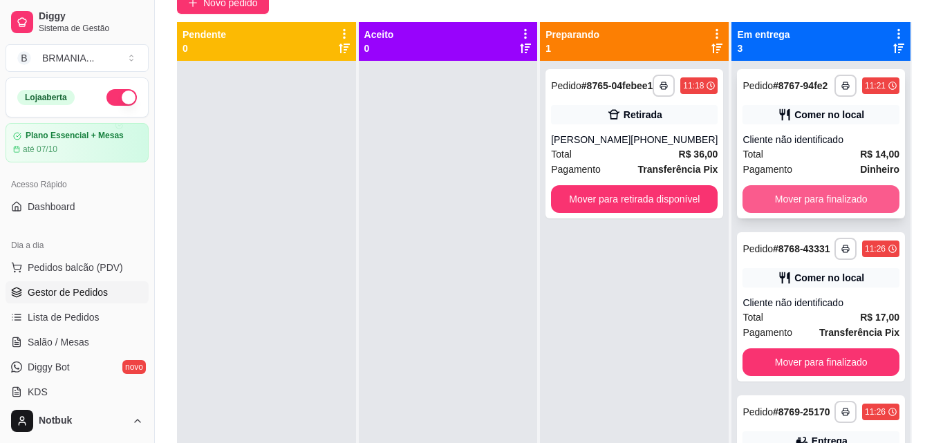
click at [796, 205] on button "Mover para finalizado" at bounding box center [820, 199] width 157 height 28
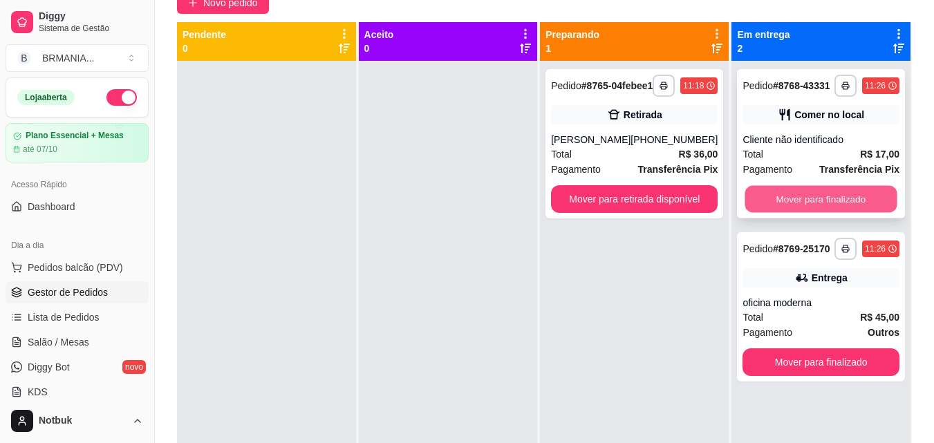
click at [796, 206] on button "Mover para finalizado" at bounding box center [821, 199] width 152 height 27
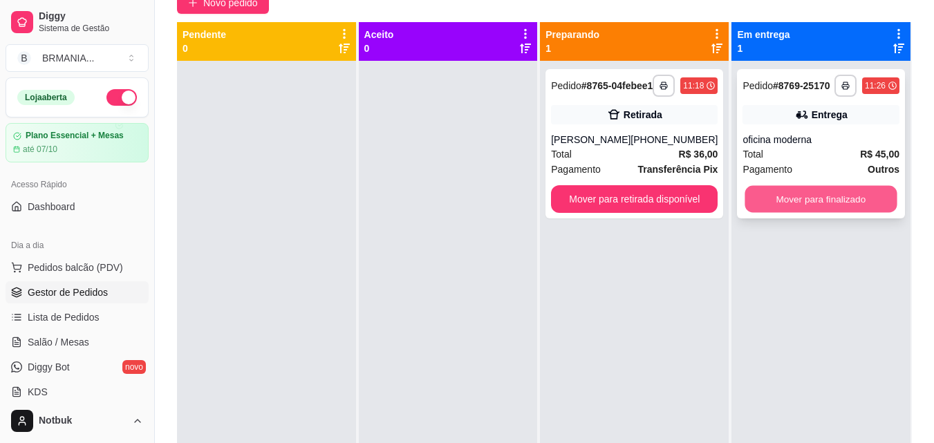
click at [796, 201] on button "Mover para finalizado" at bounding box center [821, 199] width 152 height 27
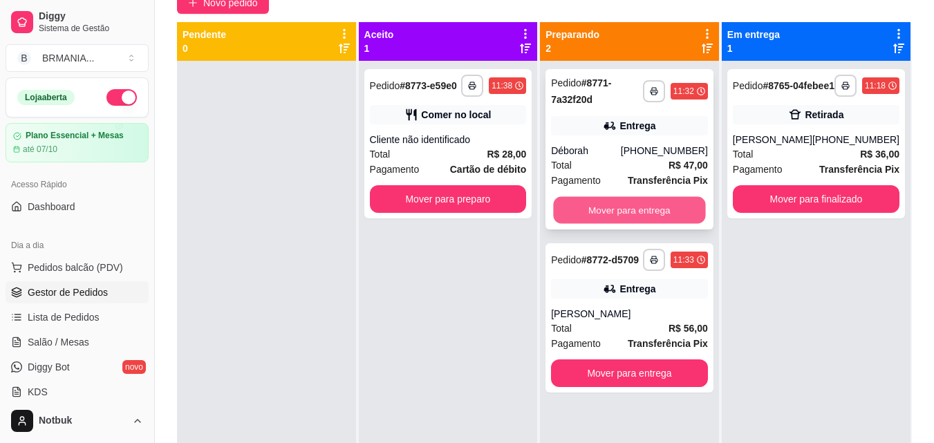
click at [587, 207] on button "Mover para entrega" at bounding box center [630, 210] width 152 height 27
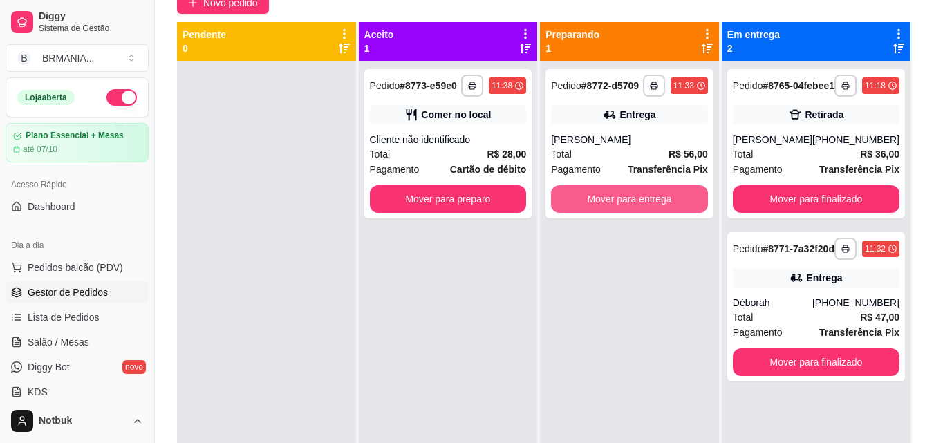
click at [587, 207] on button "Mover para entrega" at bounding box center [629, 199] width 157 height 28
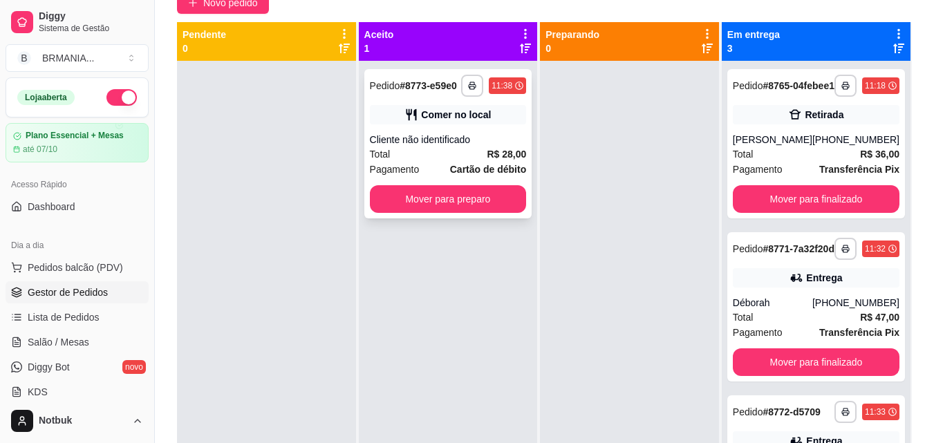
click at [446, 174] on div "Pagamento Cartão de débito" at bounding box center [448, 169] width 157 height 15
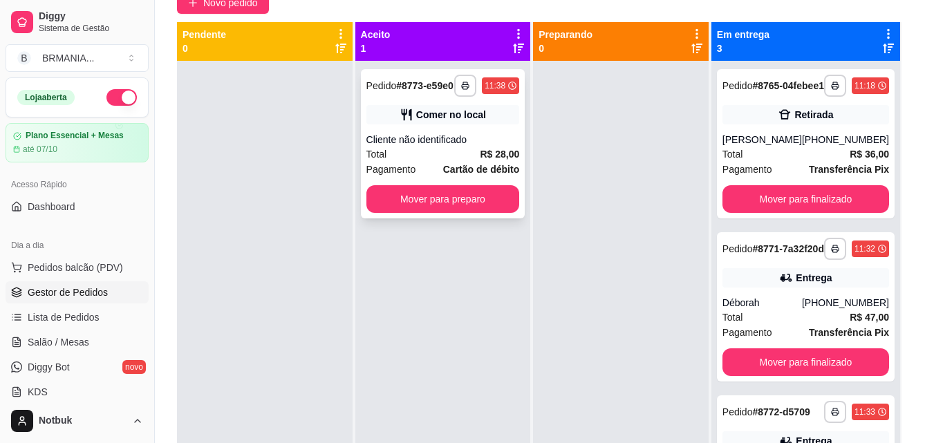
click at [443, 198] on button "Entrar em contato com o cliente" at bounding box center [467, 202] width 355 height 27
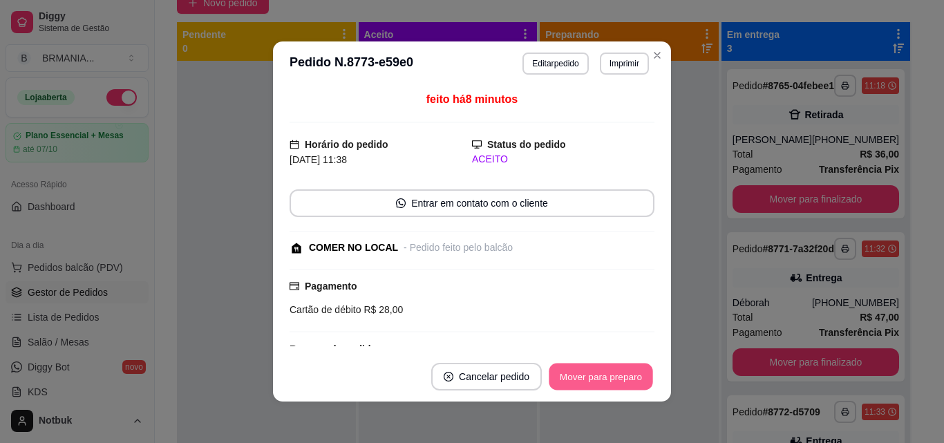
click at [592, 383] on button "Mover para preparo" at bounding box center [601, 377] width 104 height 27
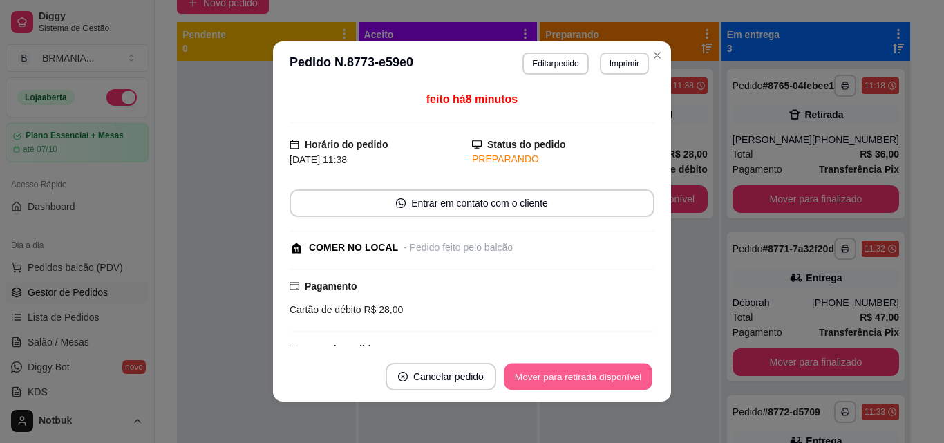
click at [592, 383] on button "Mover para retirada disponível" at bounding box center [578, 377] width 148 height 27
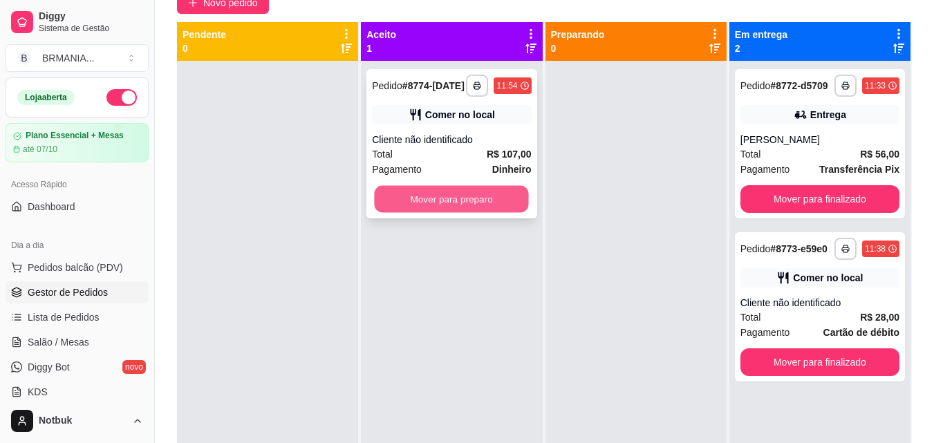
click at [414, 194] on button "Mover para preparo" at bounding box center [452, 199] width 154 height 27
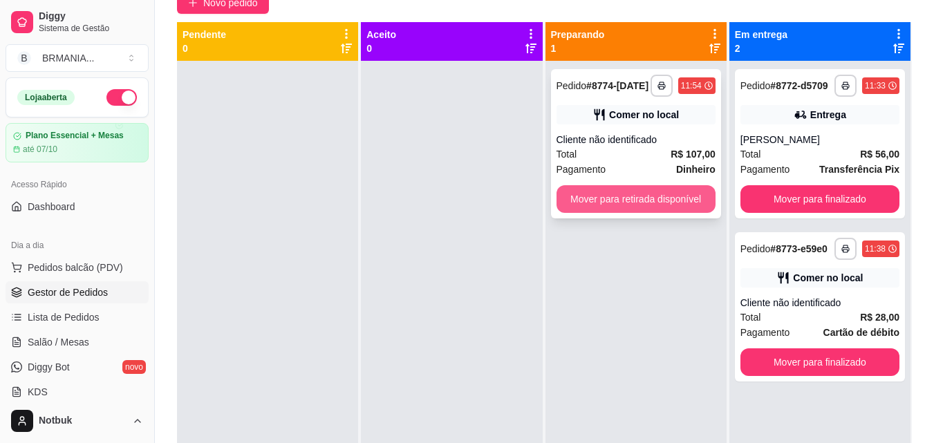
click at [615, 203] on button "Mover para retirada disponível" at bounding box center [635, 199] width 159 height 28
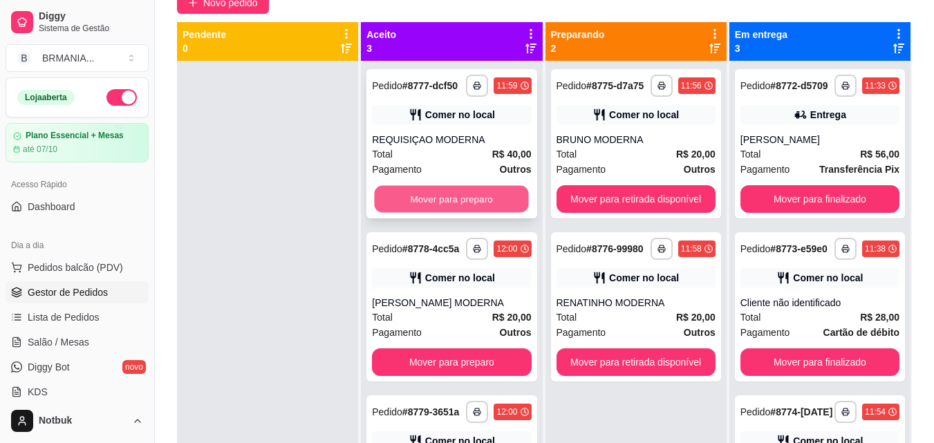
click at [481, 213] on button "Mover para preparo" at bounding box center [452, 199] width 154 height 27
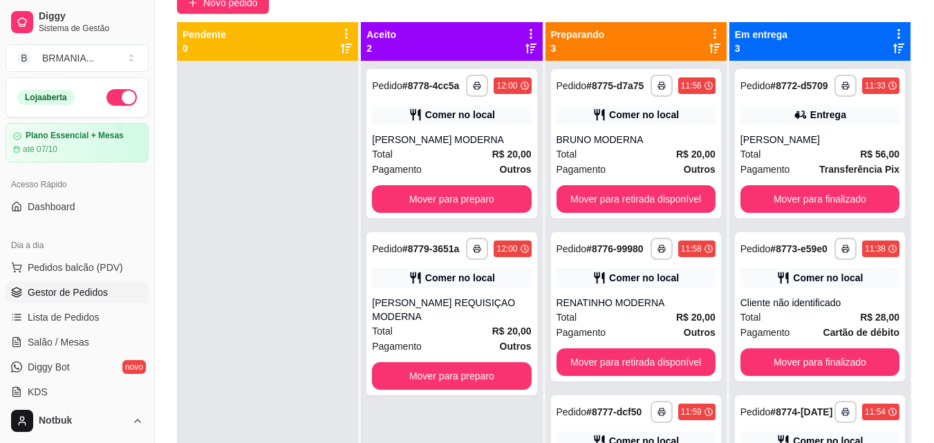
click at [481, 213] on div "**********" at bounding box center [451, 143] width 170 height 149
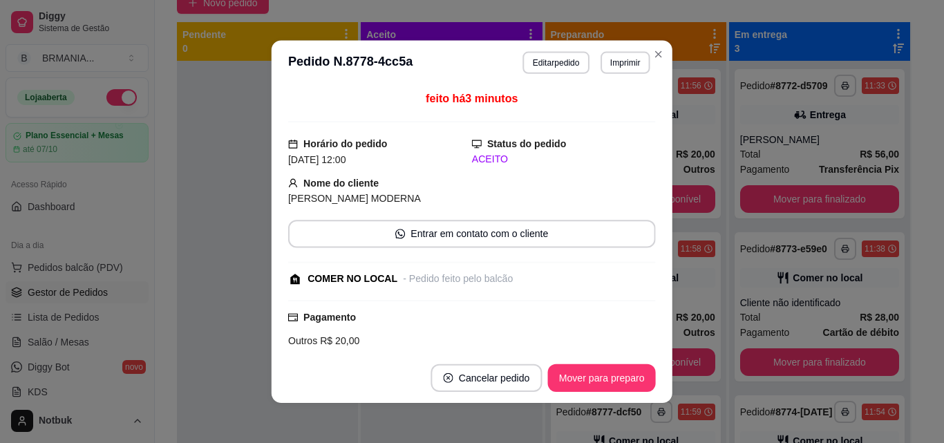
click at [464, 207] on div "feito há 3 minutos Horário do pedido [DATE] 12:00 Status do pedido ACEITO Nome …" at bounding box center [472, 219] width 368 height 257
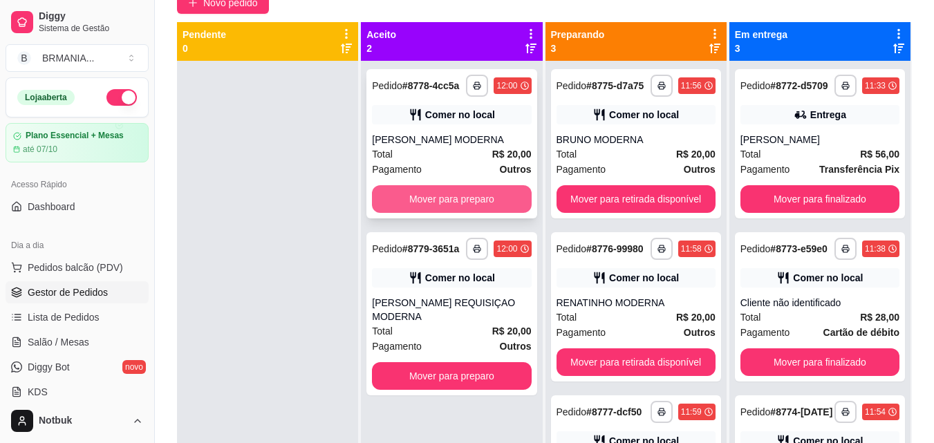
click at [442, 198] on button "Mover para preparo" at bounding box center [451, 199] width 159 height 28
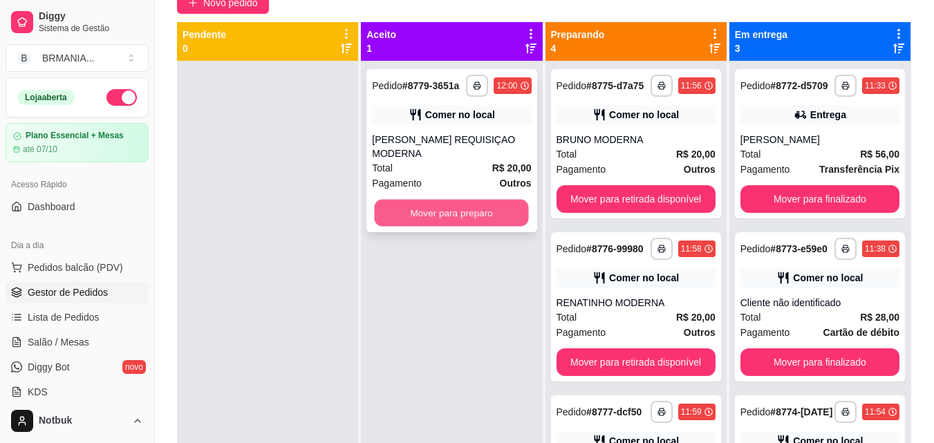
click at [442, 200] on button "Mover para preparo" at bounding box center [452, 213] width 154 height 27
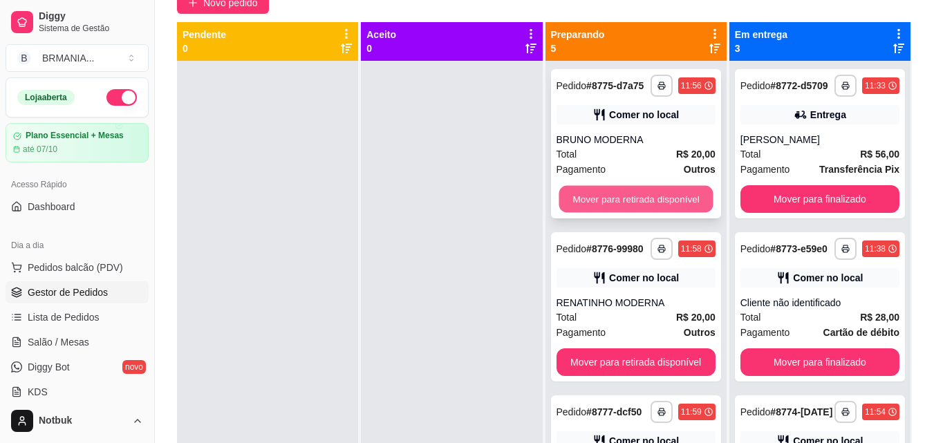
click at [601, 213] on button "Mover para retirada disponível" at bounding box center [635, 199] width 154 height 27
click at [609, 208] on button "Mover para retirada disponível" at bounding box center [635, 199] width 154 height 27
click at [618, 200] on button "Mover para retirada disponível" at bounding box center [635, 199] width 159 height 28
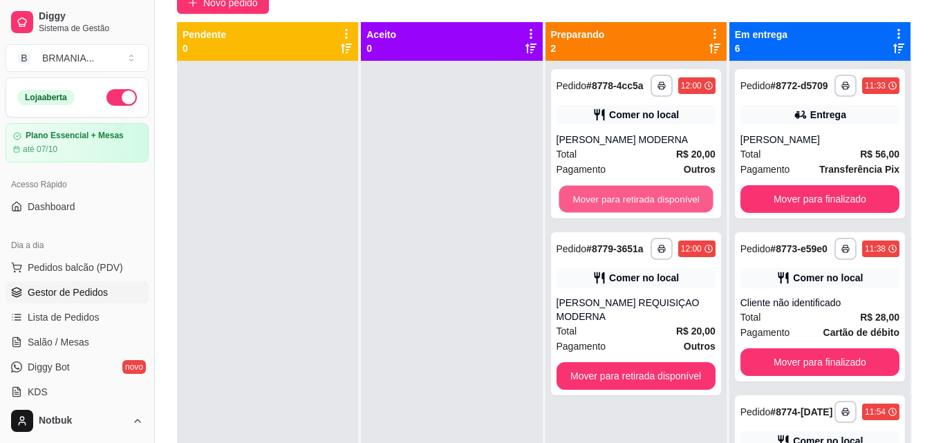
click at [618, 200] on button "Mover para retirada disponível" at bounding box center [635, 199] width 154 height 27
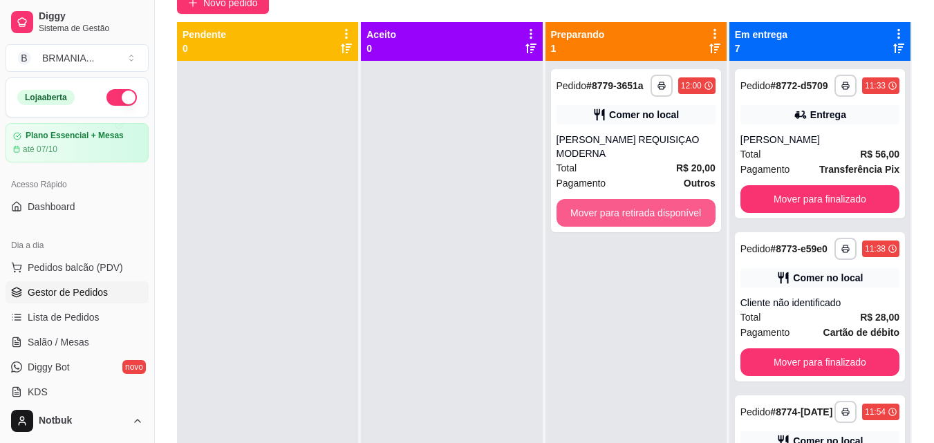
click at [618, 200] on button "Mover para retirada disponível" at bounding box center [635, 213] width 159 height 28
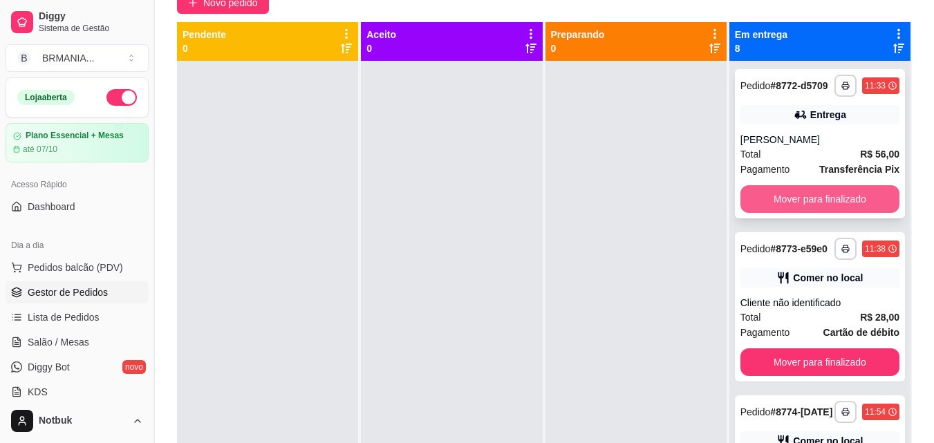
click at [793, 207] on button "Mover para finalizado" at bounding box center [819, 199] width 159 height 28
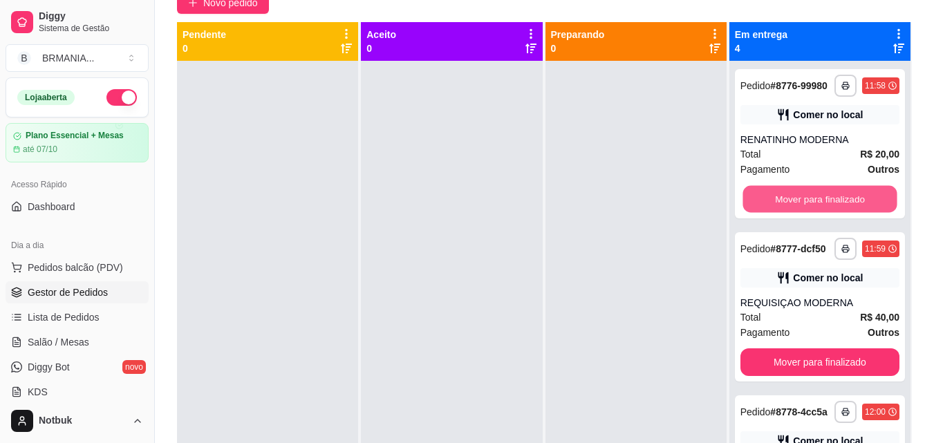
click at [793, 207] on button "Mover para finalizado" at bounding box center [819, 199] width 154 height 27
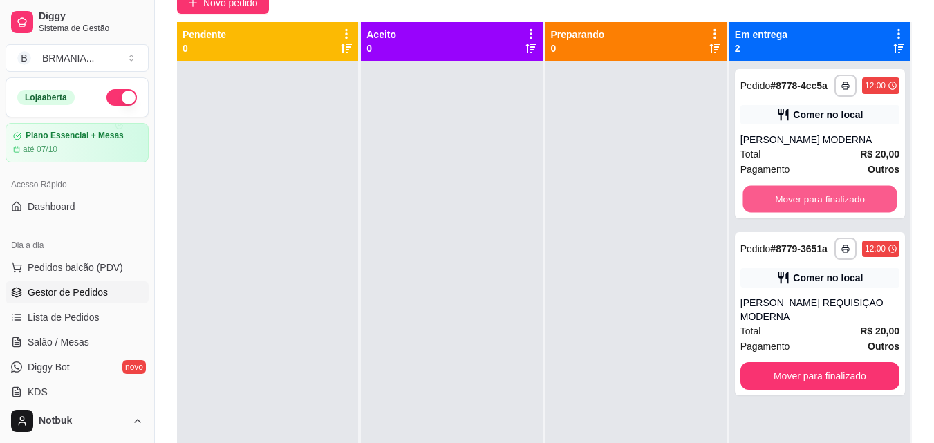
click at [793, 207] on button "Mover para finalizado" at bounding box center [819, 199] width 154 height 27
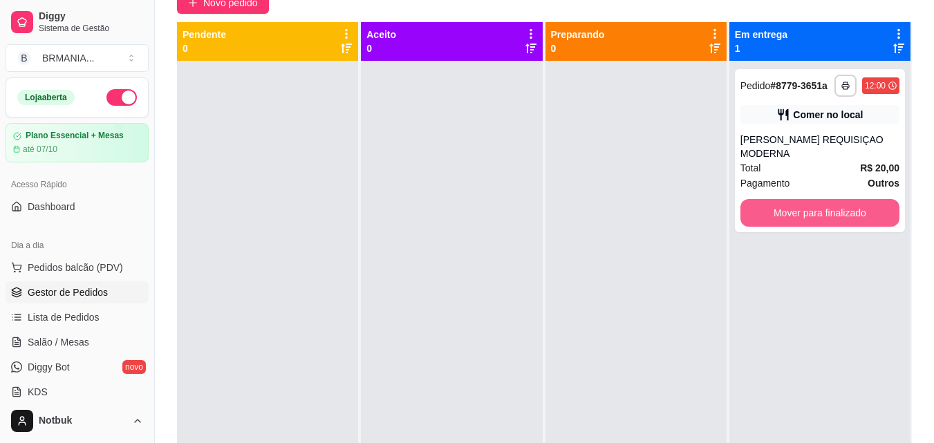
click at [793, 207] on button "Mover para finalizado" at bounding box center [819, 213] width 159 height 28
